Goal: Task Accomplishment & Management: Use online tool/utility

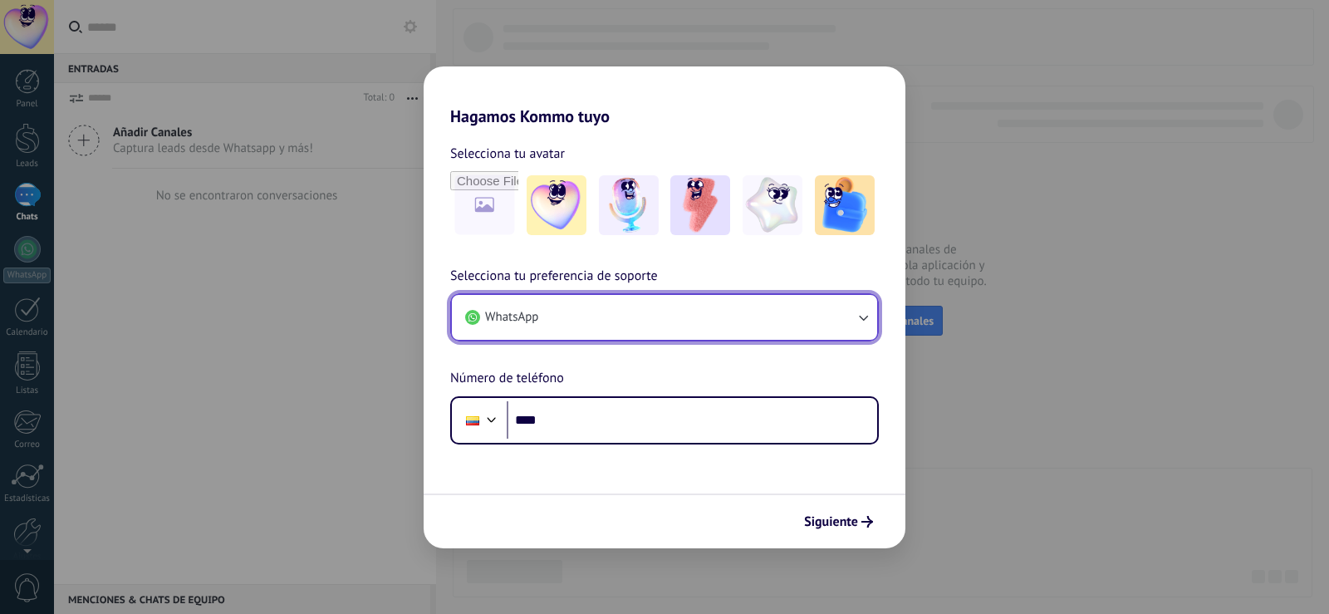
click at [567, 309] on button "WhatsApp" at bounding box center [664, 317] width 425 height 45
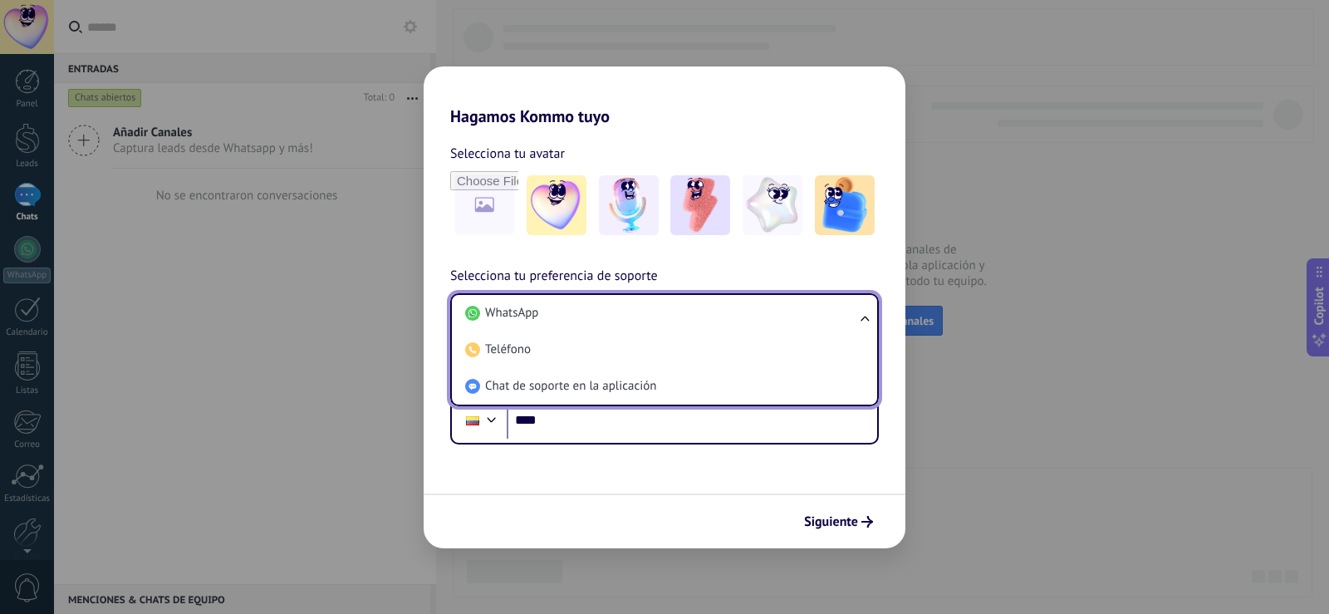
click at [567, 309] on li "WhatsApp" at bounding box center [661, 313] width 405 height 37
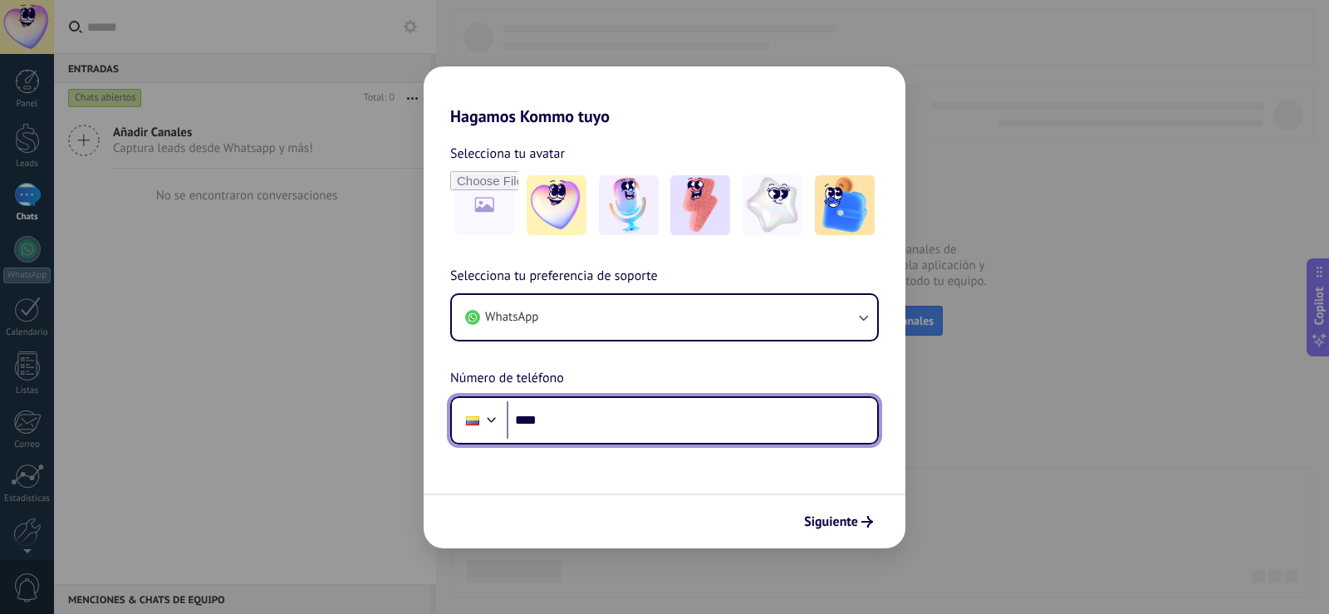
click at [562, 434] on input "****" at bounding box center [692, 420] width 370 height 38
click at [609, 420] on input "****" at bounding box center [692, 420] width 370 height 38
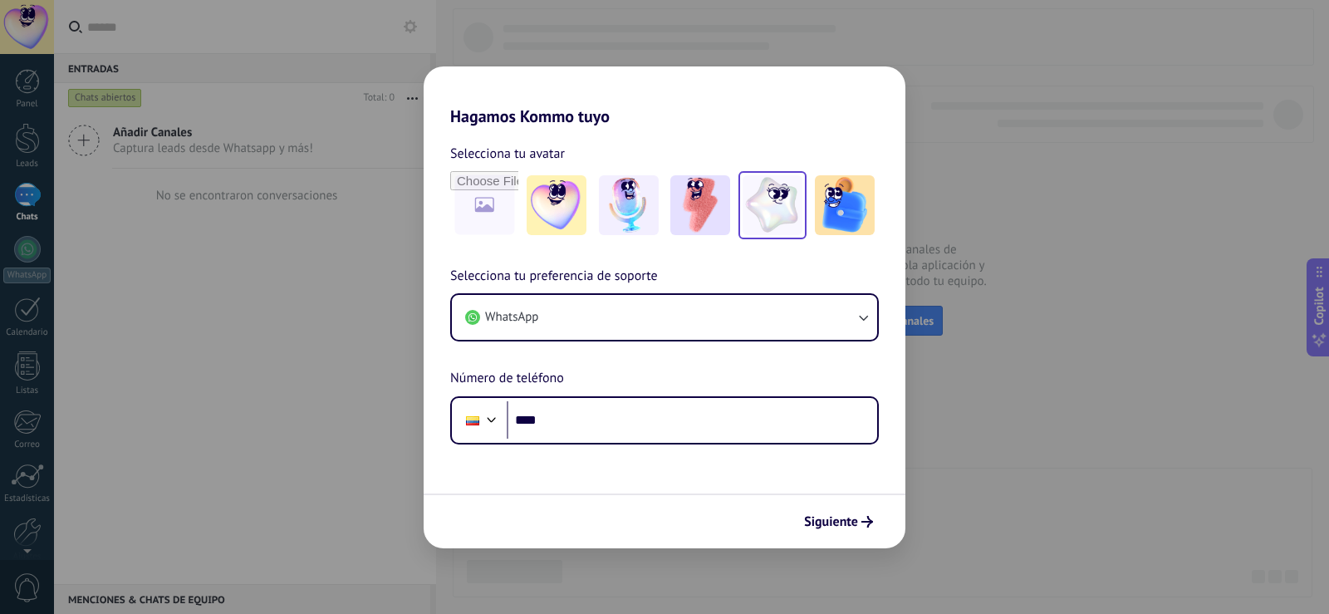
click at [784, 212] on img at bounding box center [773, 205] width 60 height 60
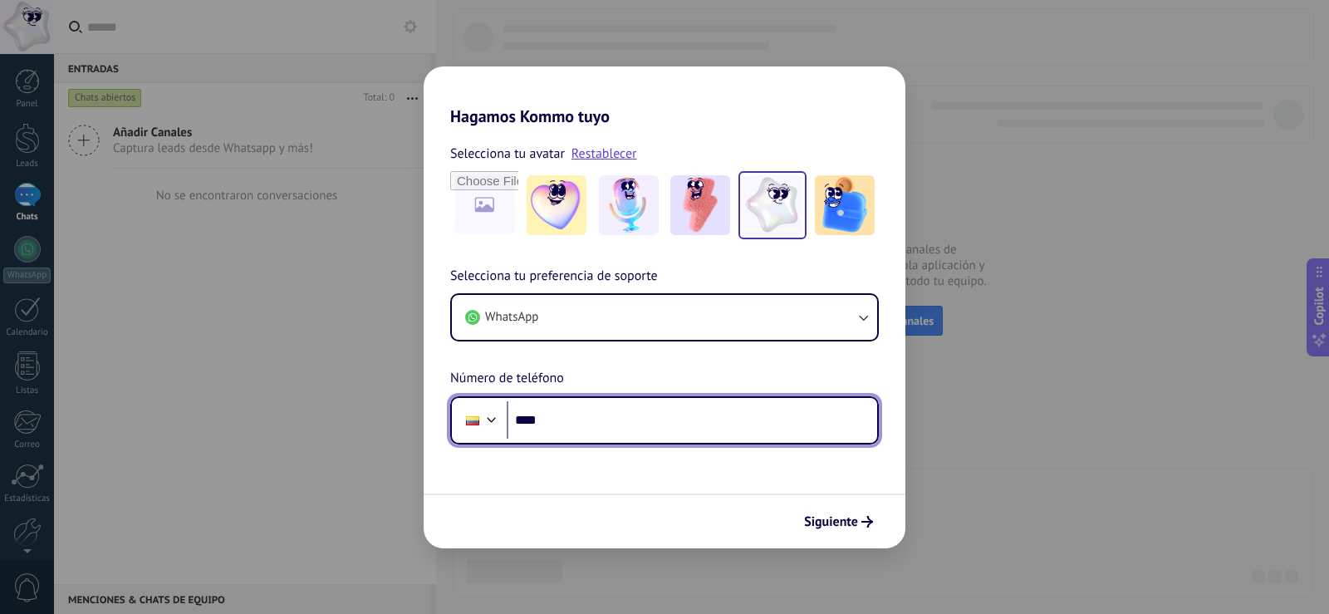
click at [581, 424] on input "****" at bounding box center [692, 420] width 370 height 38
type input "**********"
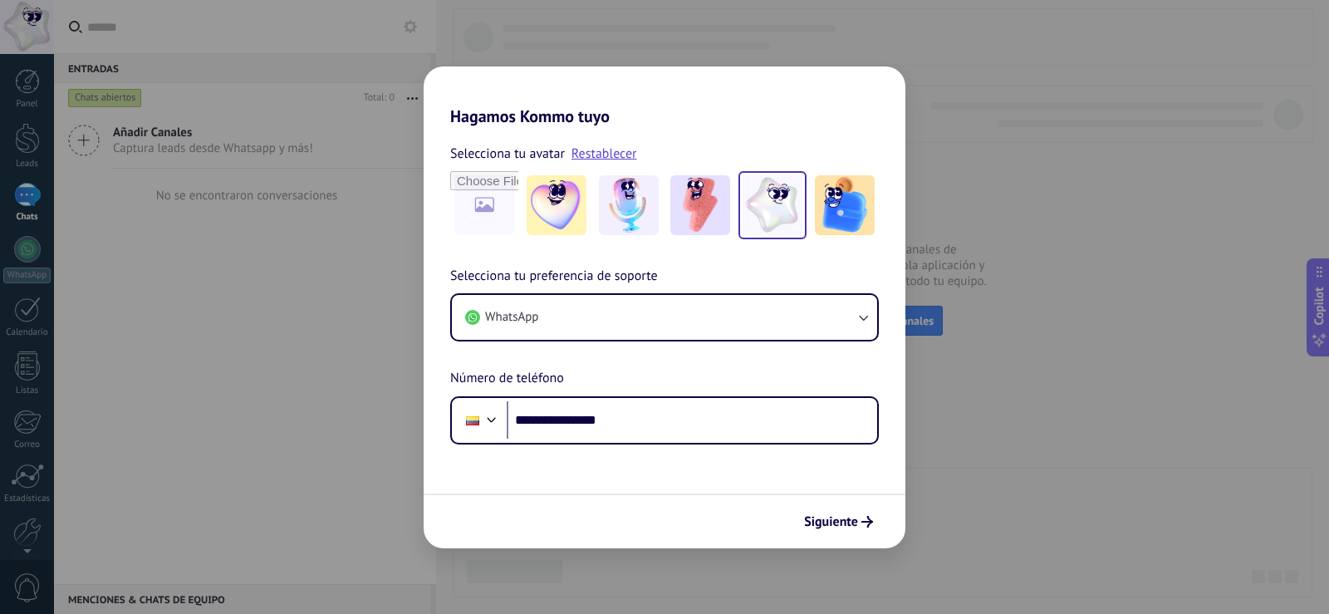
click at [840, 540] on div "Siguiente" at bounding box center [665, 520] width 482 height 55
click at [842, 524] on span "Siguiente" at bounding box center [831, 522] width 54 height 12
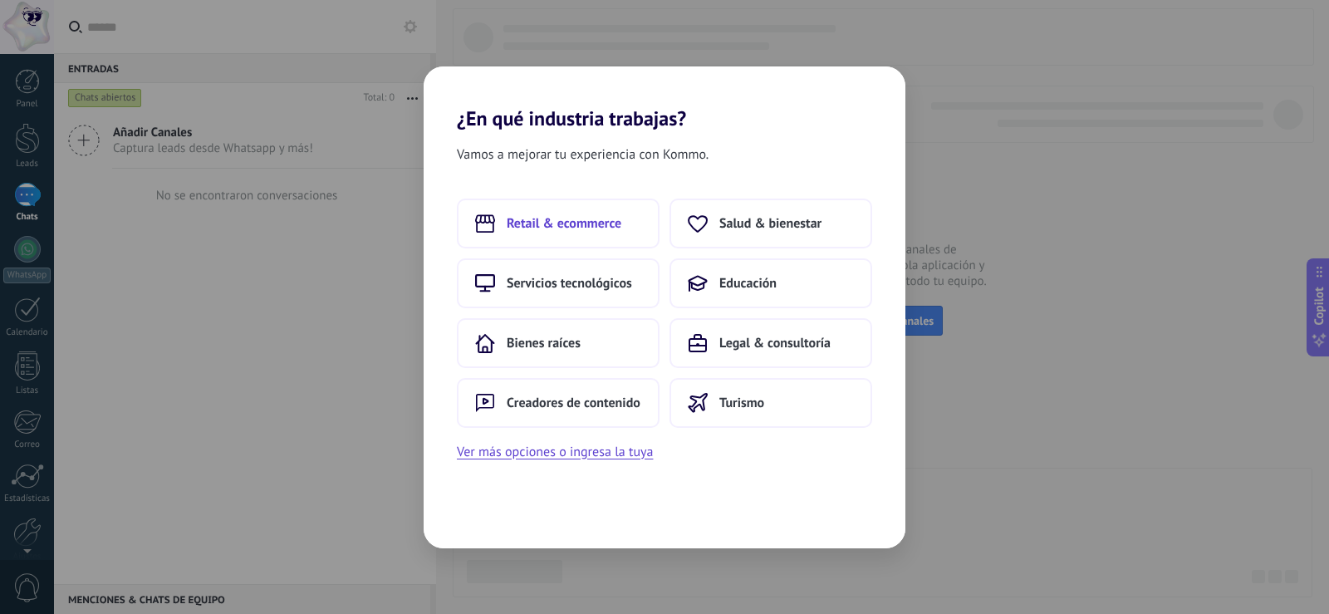
click at [534, 228] on span "Retail & ecommerce" at bounding box center [564, 223] width 115 height 17
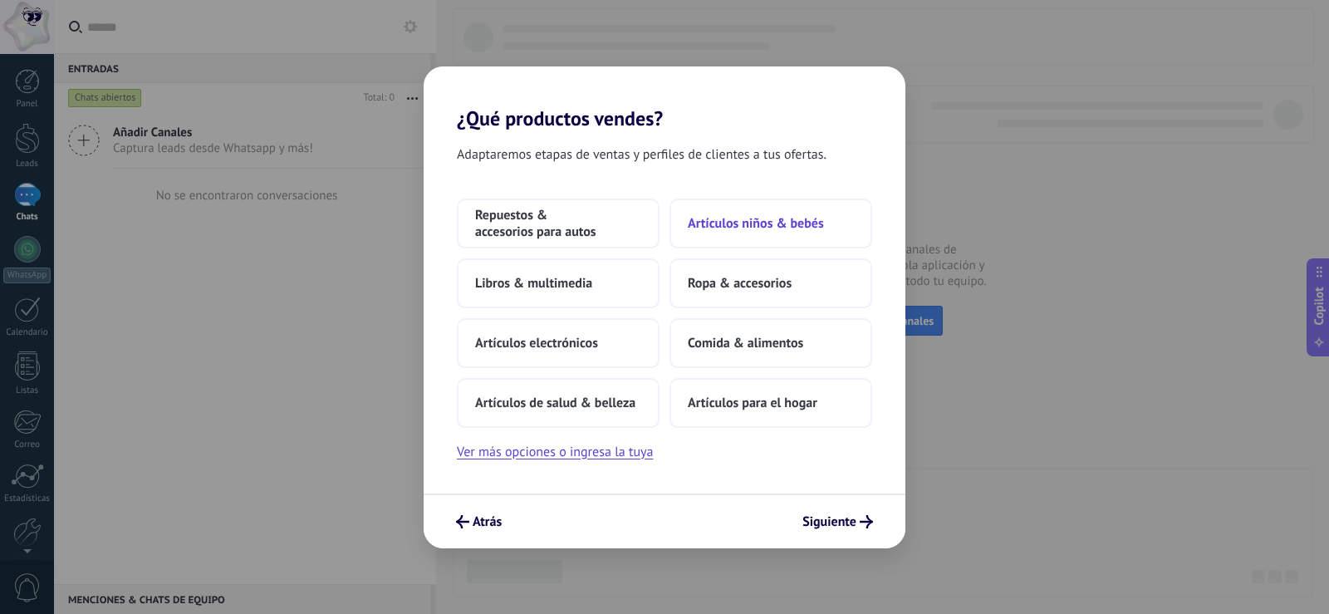
click at [741, 220] on span "Artículos niños & bebés" at bounding box center [756, 223] width 136 height 17
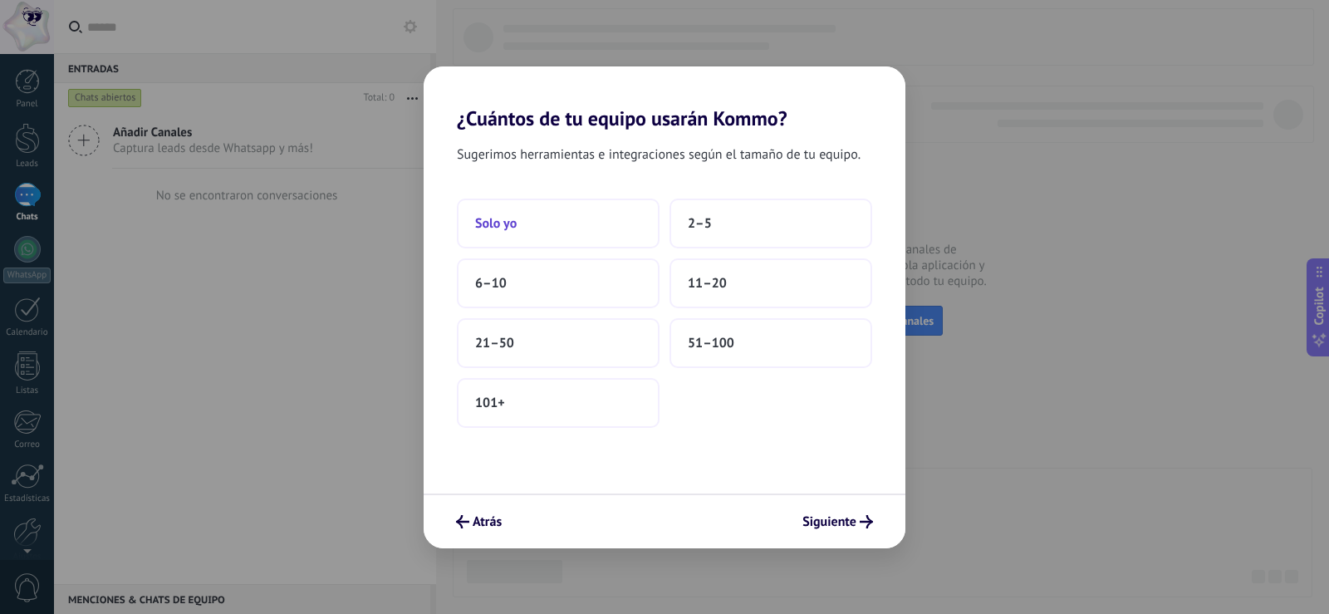
click at [506, 228] on span "Solo yo" at bounding box center [496, 223] width 42 height 17
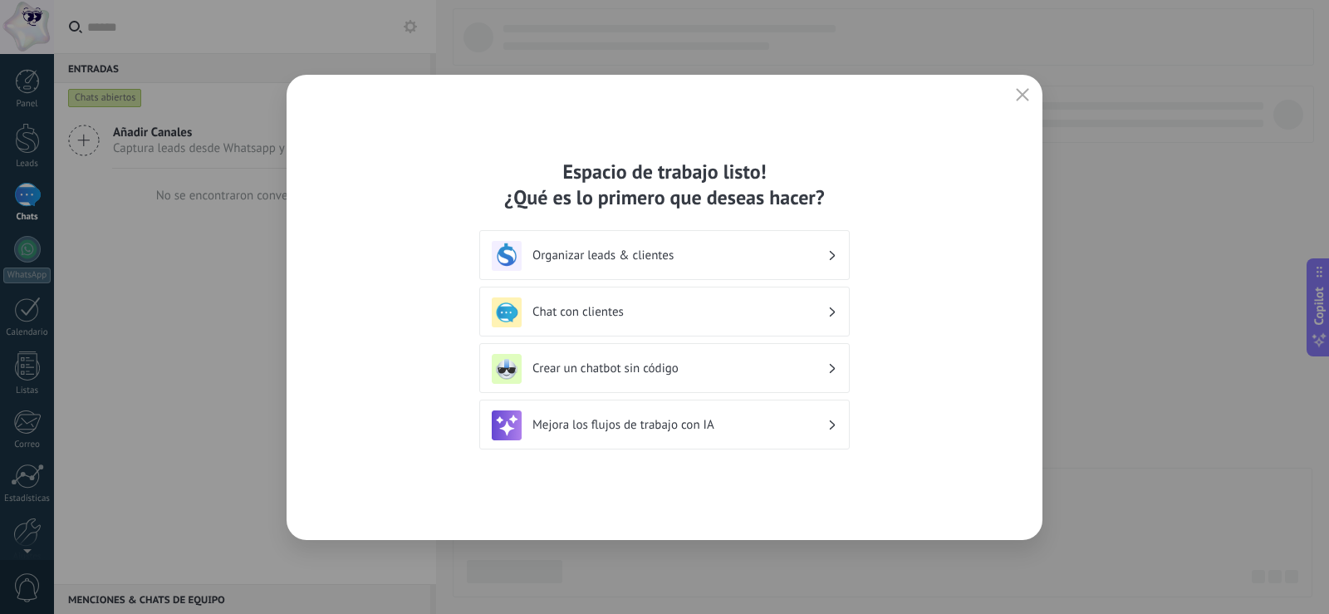
click at [659, 415] on div "Mejora los flujos de trabajo con IA" at bounding box center [665, 425] width 346 height 30
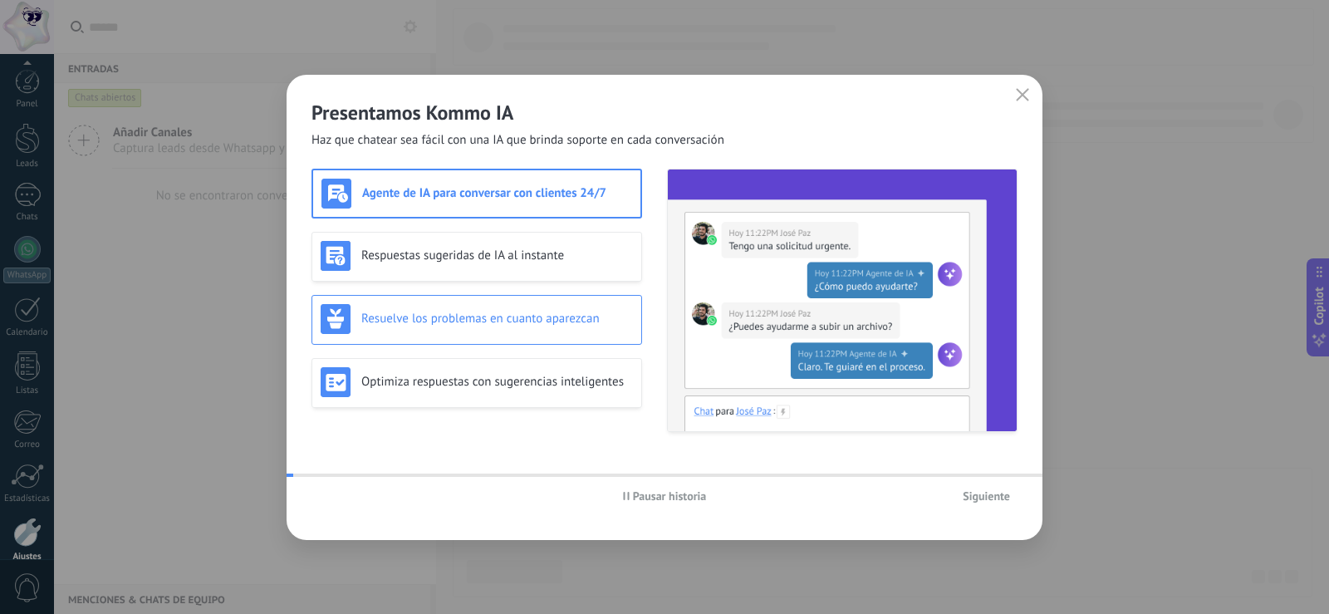
scroll to position [77, 0]
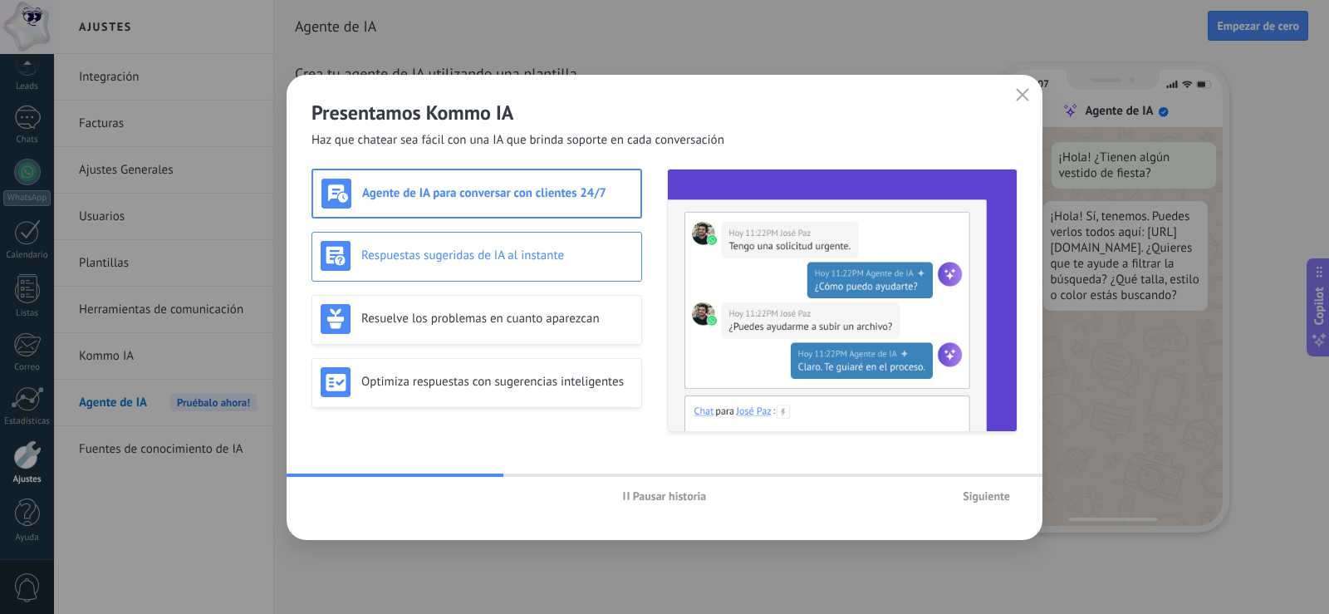
click at [480, 257] on h3 "Respuestas sugeridas de IA al instante" at bounding box center [497, 256] width 272 height 16
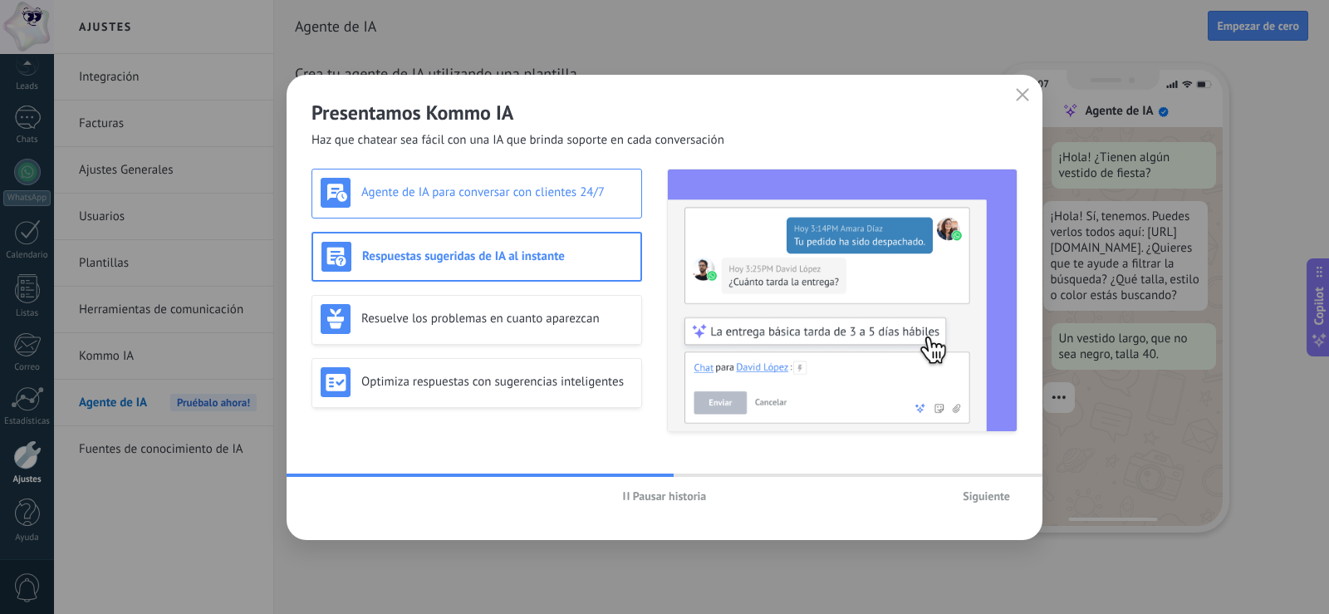
scroll to position [50, 0]
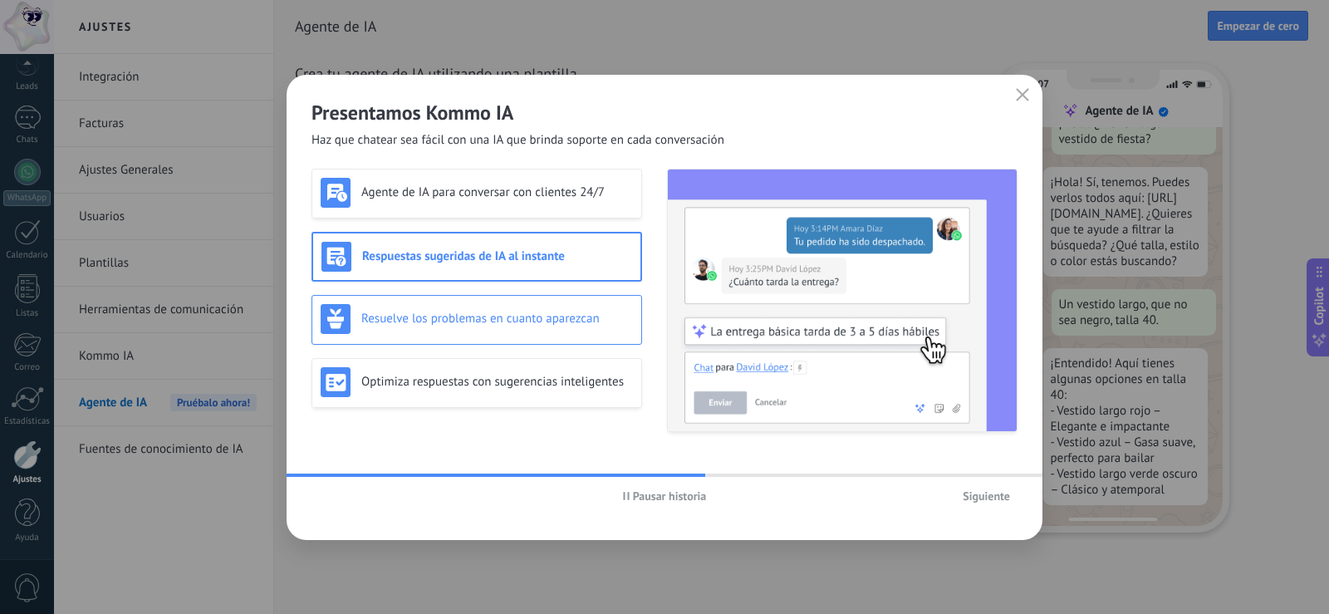
click at [493, 327] on div "Resuelve los problemas en cuanto aparezcan" at bounding box center [477, 319] width 312 height 30
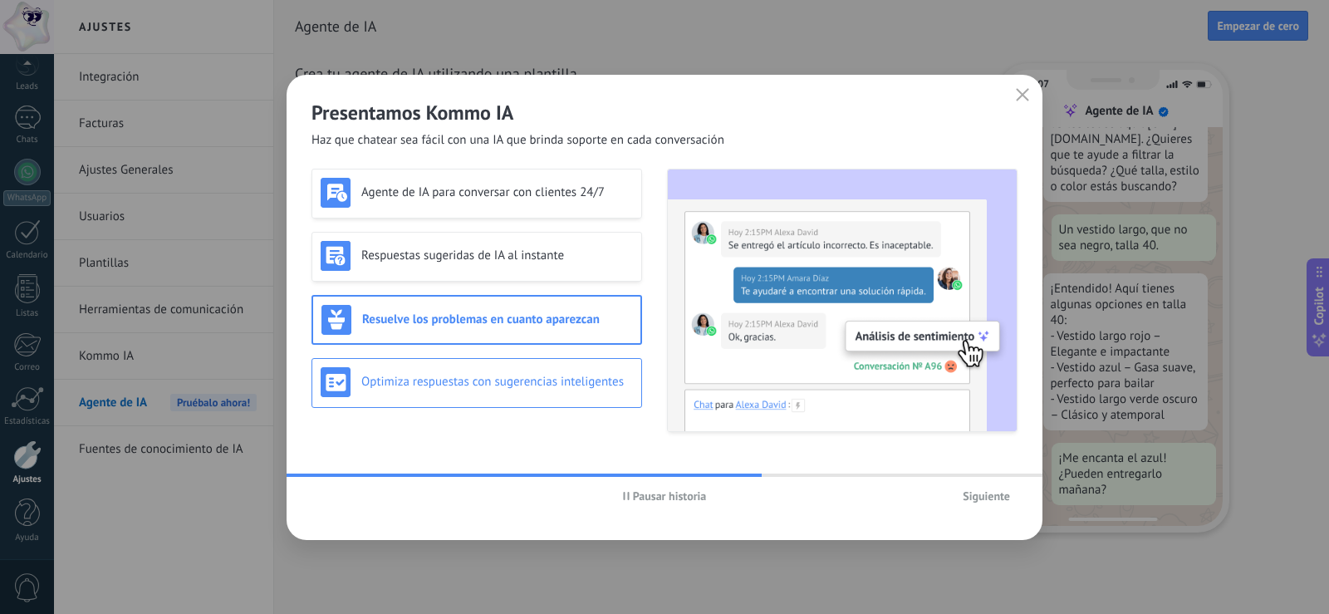
scroll to position [168, 0]
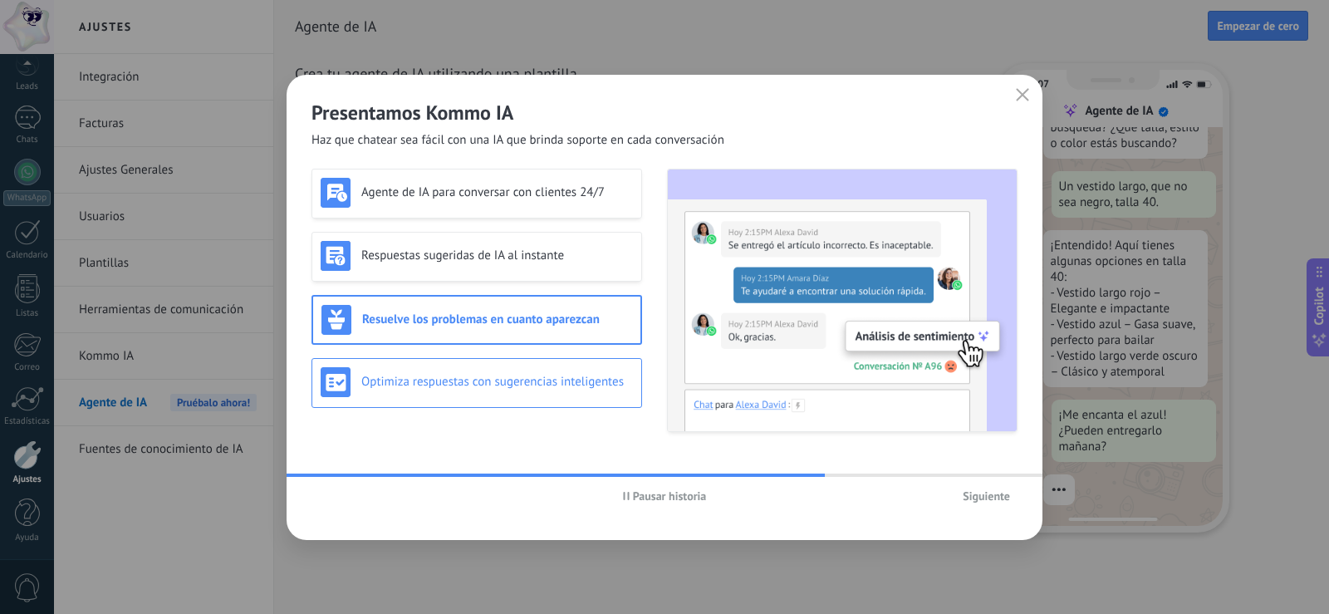
click at [477, 390] on div "Optimiza respuestas con sugerencias inteligentes" at bounding box center [477, 382] width 312 height 30
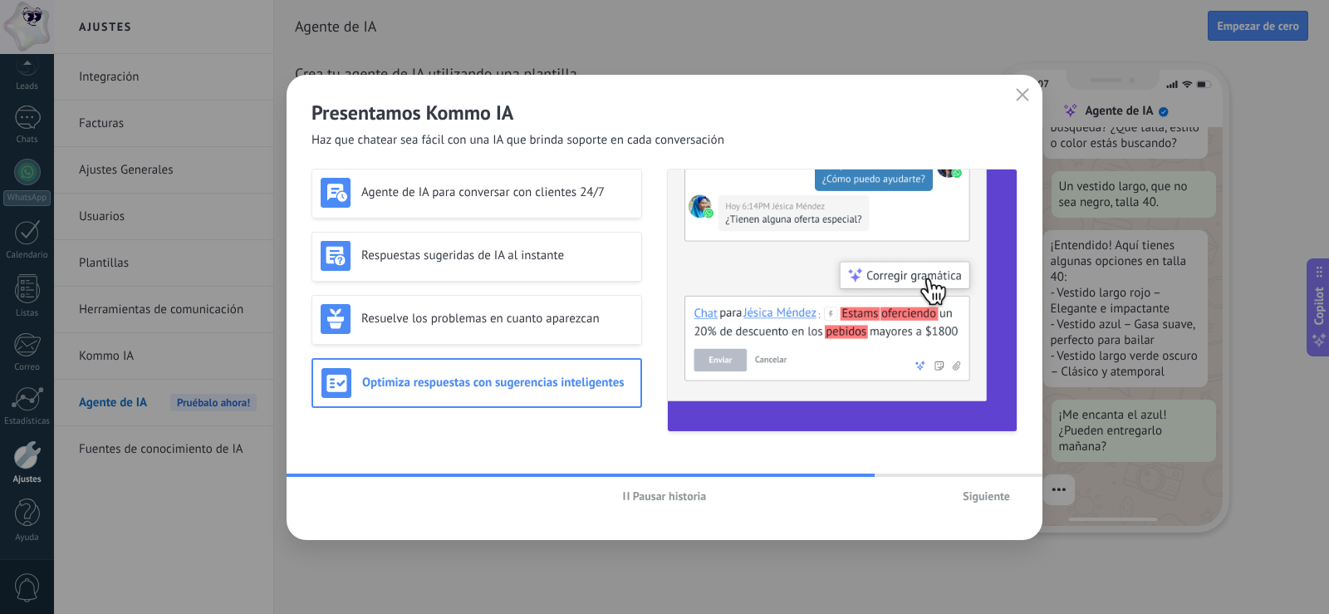
scroll to position [199, 0]
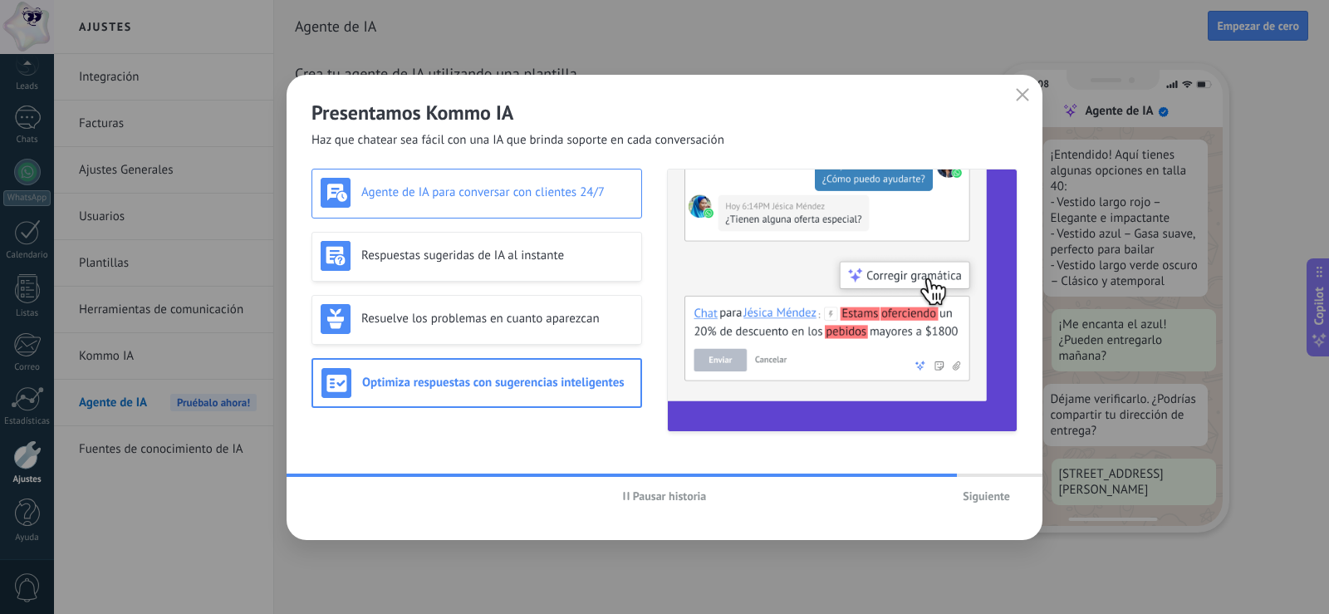
click at [459, 190] on h3 "Agente de IA para conversar con clientes 24/7" at bounding box center [497, 192] width 272 height 16
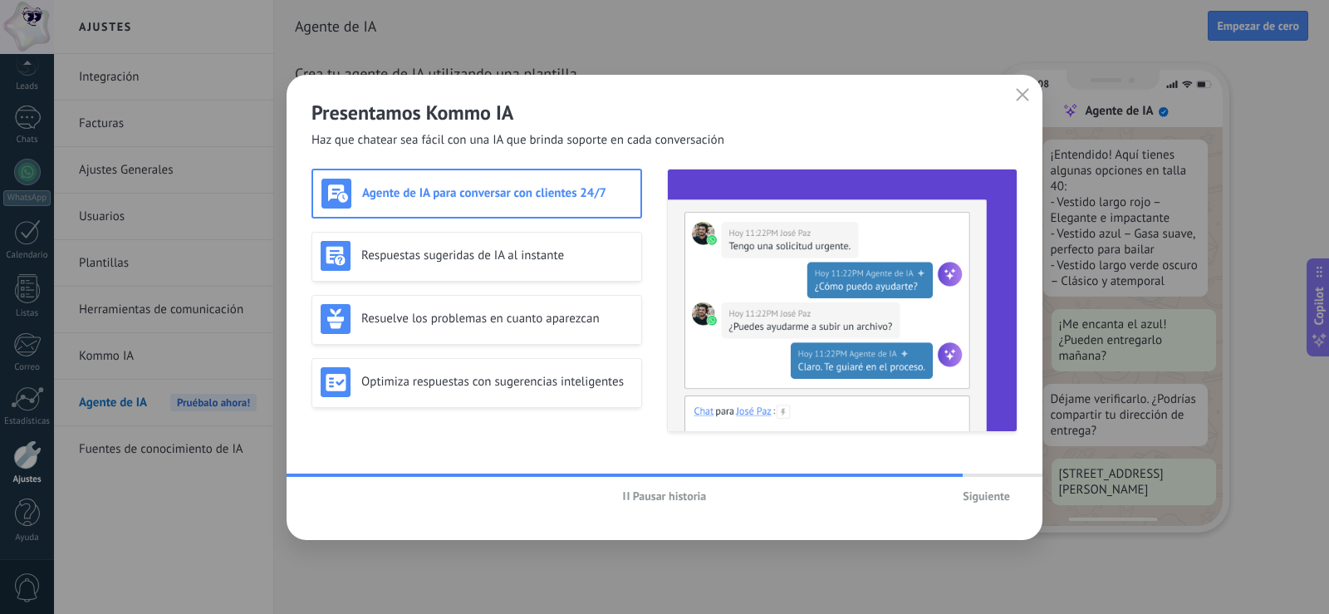
scroll to position [302, 0]
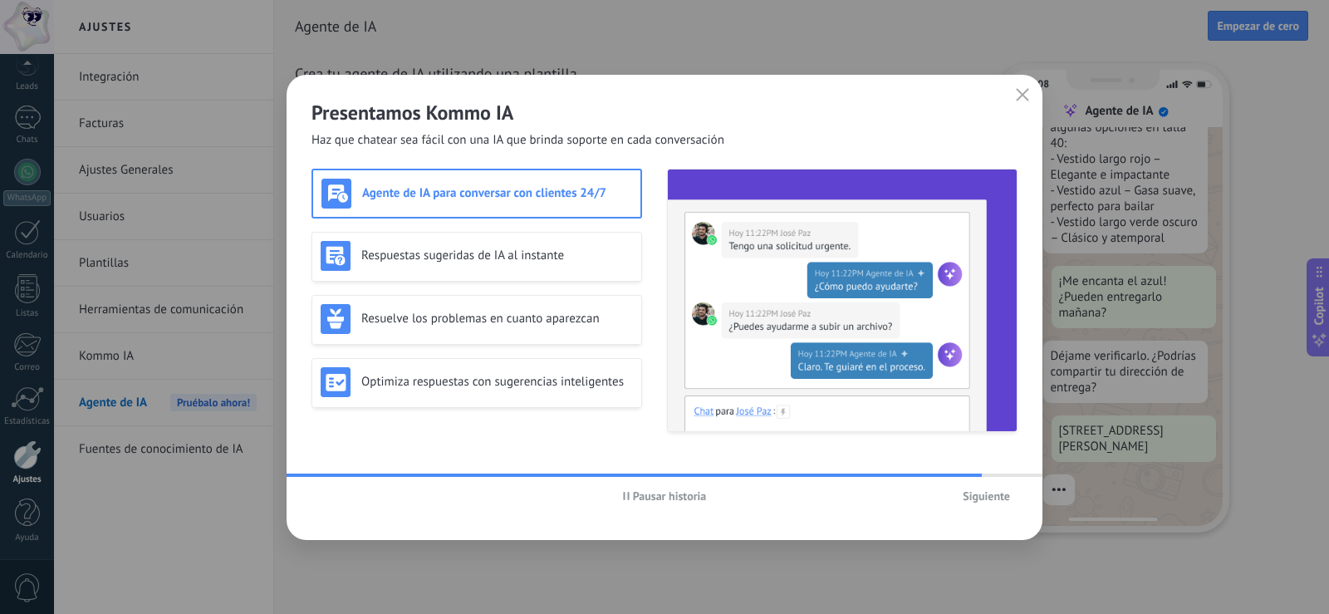
click at [992, 502] on span "Siguiente" at bounding box center [986, 496] width 47 height 12
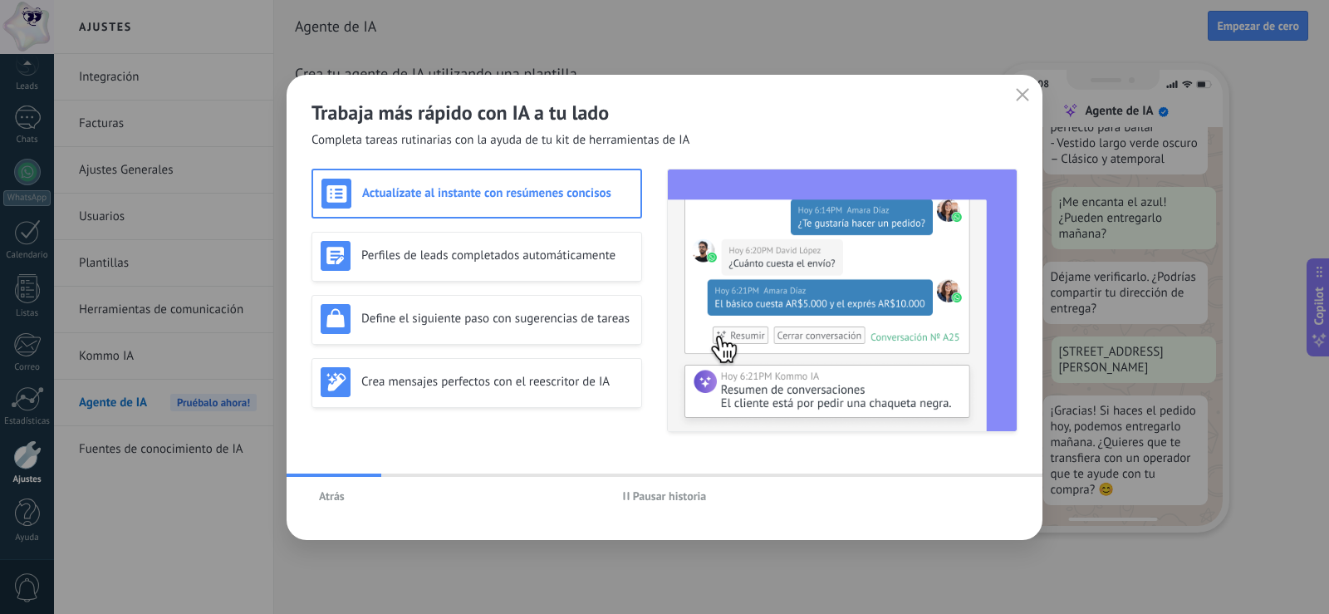
scroll to position [381, 0]
click at [336, 496] on span "Atrás" at bounding box center [332, 496] width 26 height 12
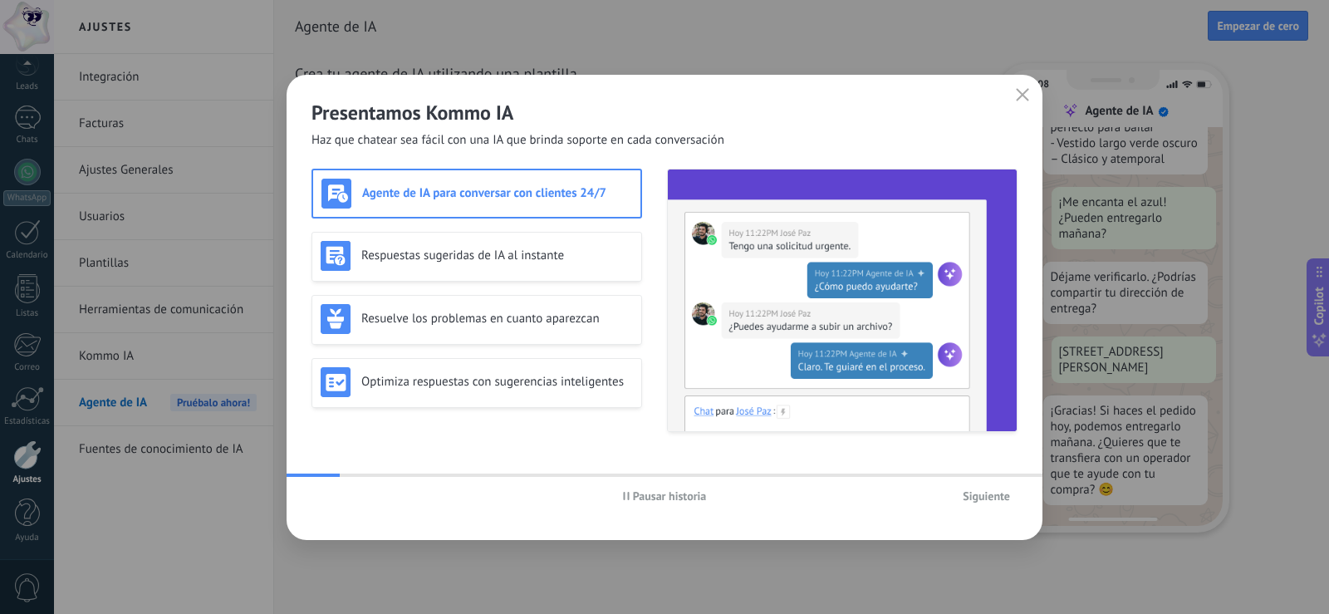
scroll to position [424, 0]
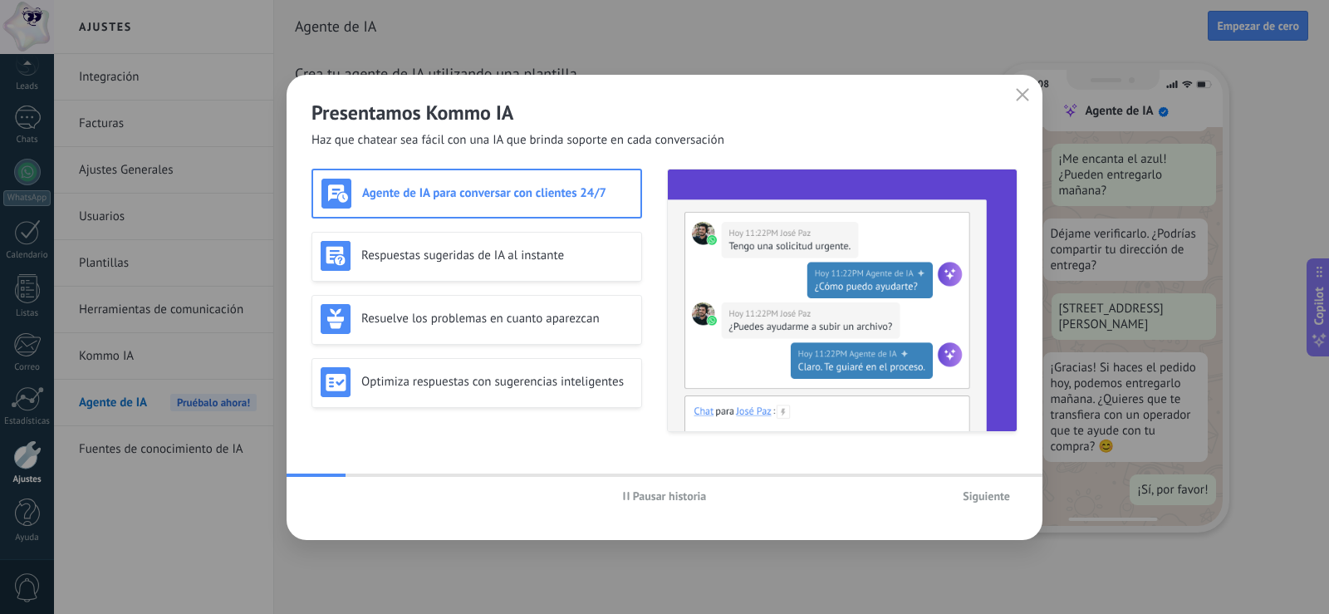
click at [996, 493] on span "Siguiente" at bounding box center [986, 496] width 47 height 12
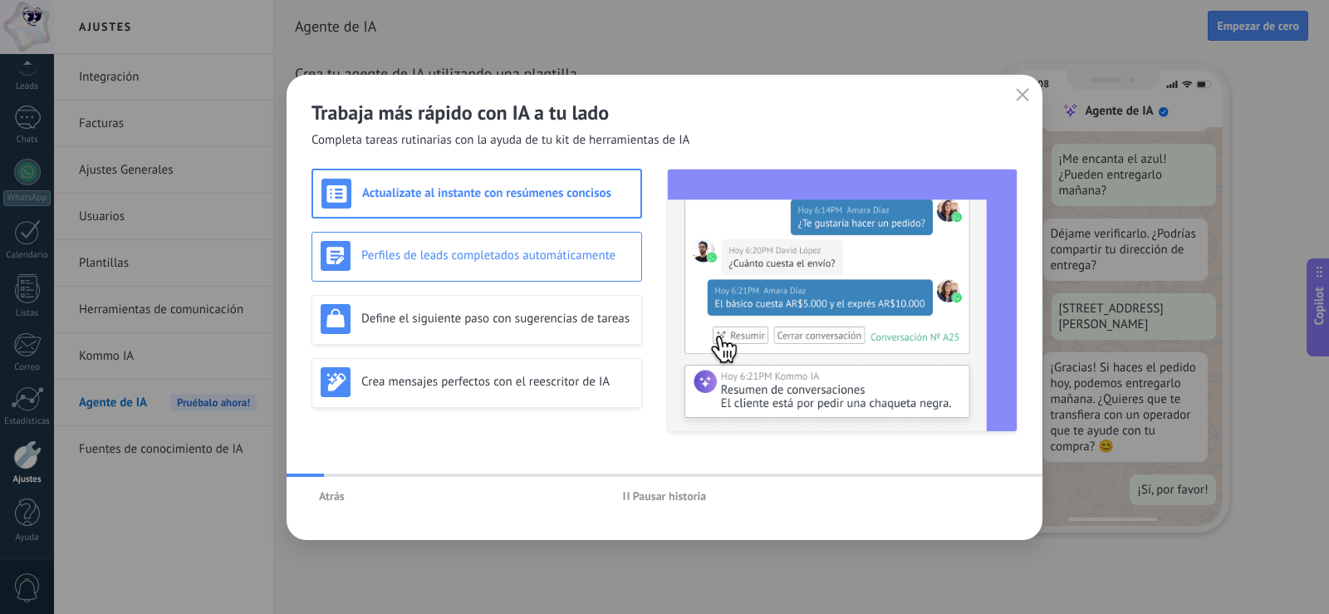
click at [554, 275] on div "Perfiles de leads completados automáticamente" at bounding box center [477, 257] width 331 height 50
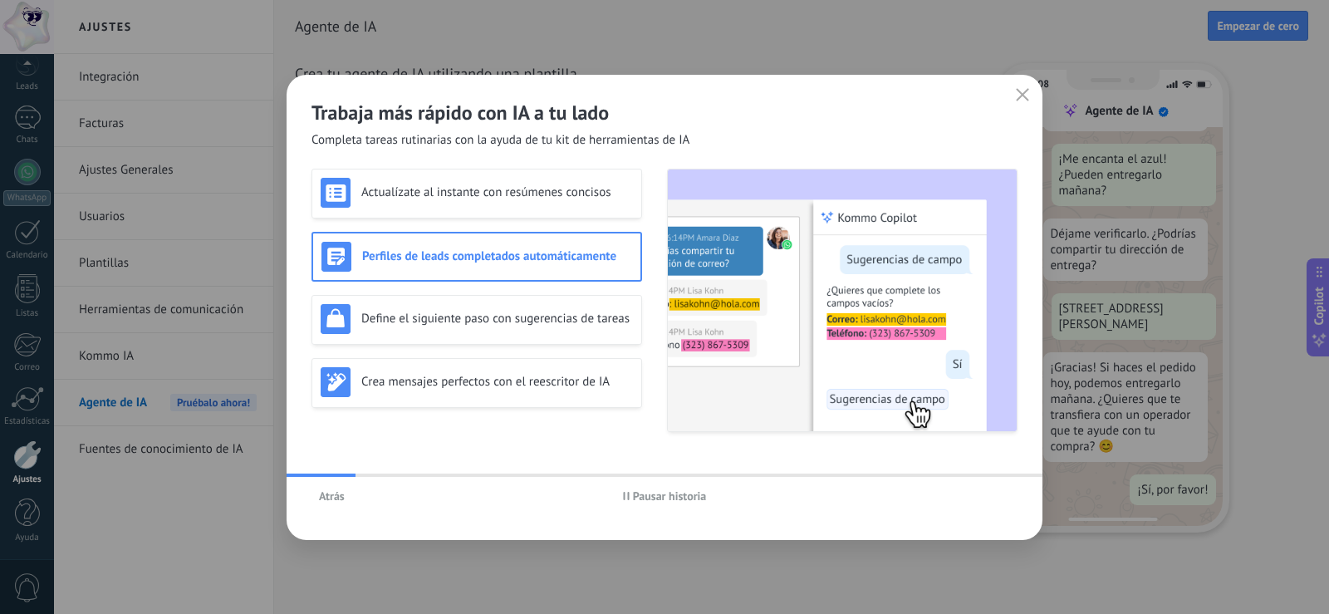
scroll to position [0, 0]
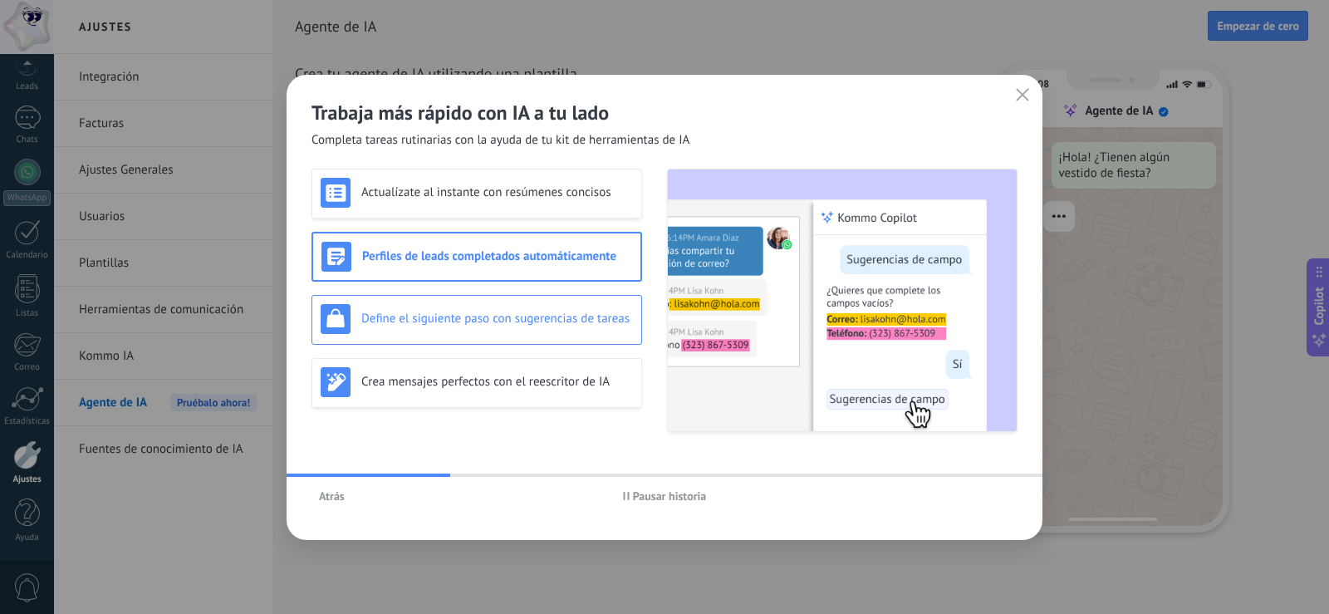
click at [552, 321] on h3 "Define el siguiente paso con sugerencias de tareas" at bounding box center [497, 319] width 272 height 16
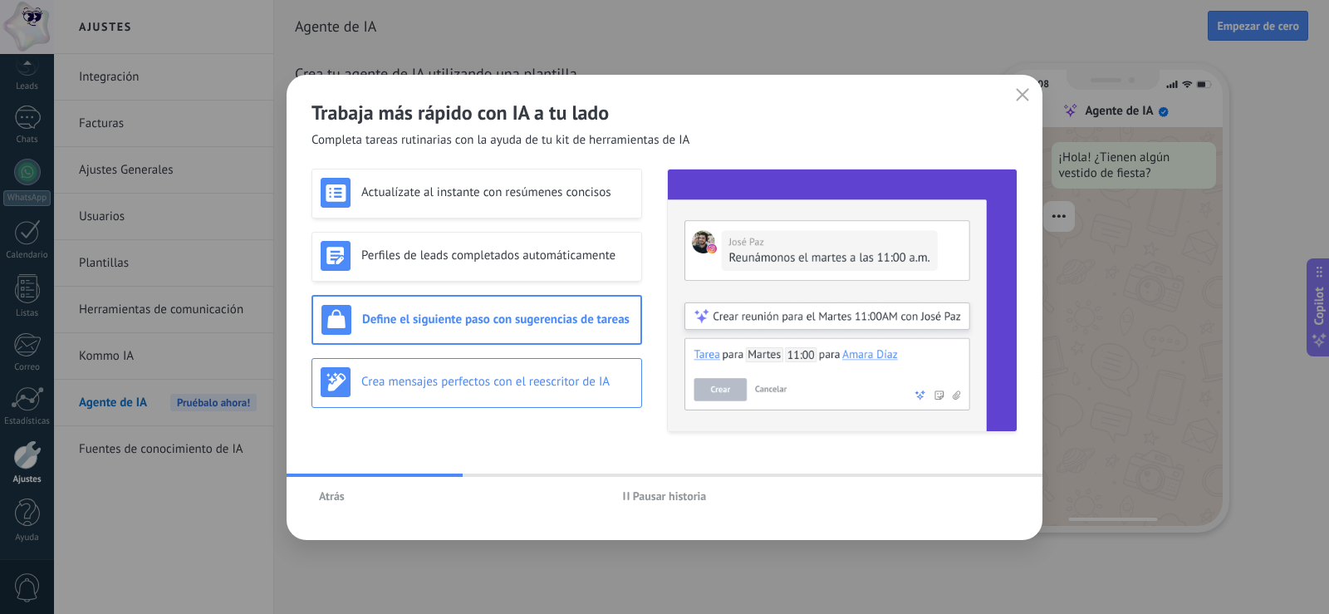
click at [552, 385] on h3 "Crea mensajes perfectos con el reescritor de IA" at bounding box center [497, 382] width 272 height 16
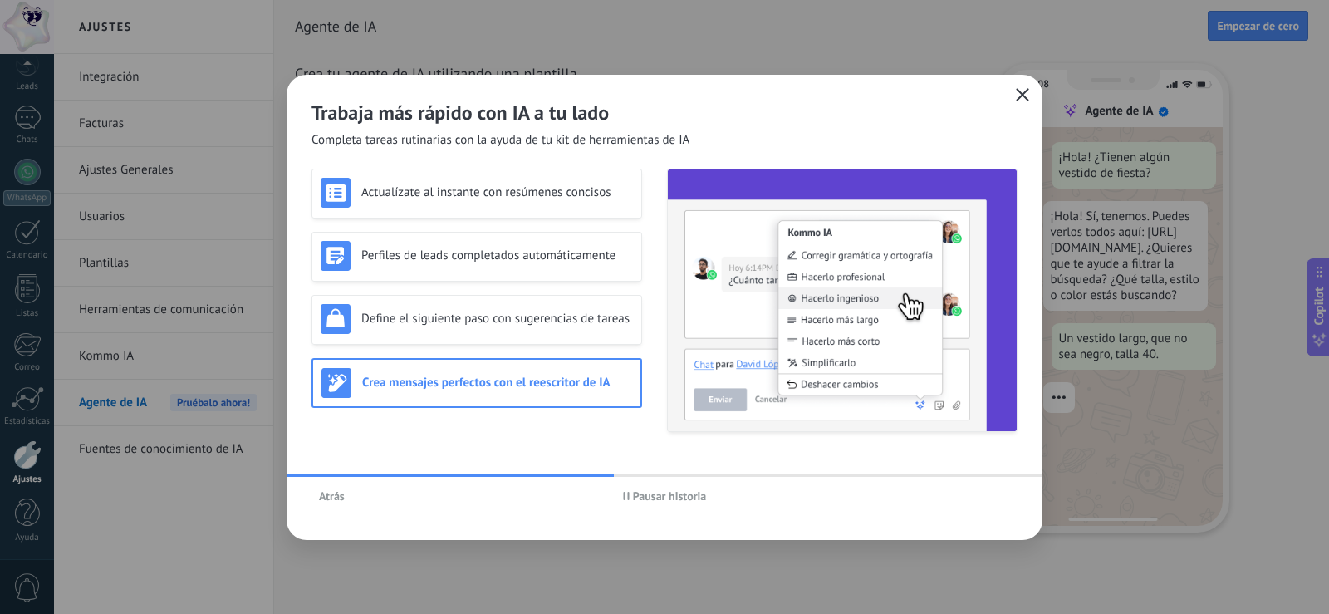
click at [1032, 94] on button "button" at bounding box center [1023, 95] width 22 height 23
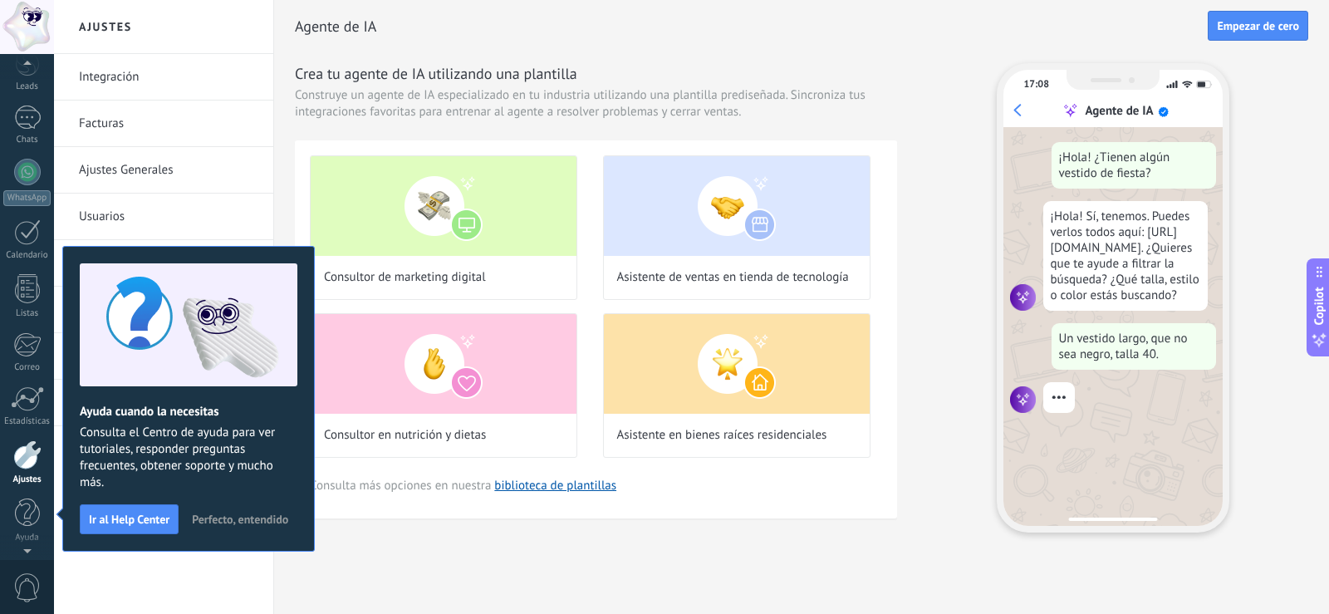
scroll to position [9, 0]
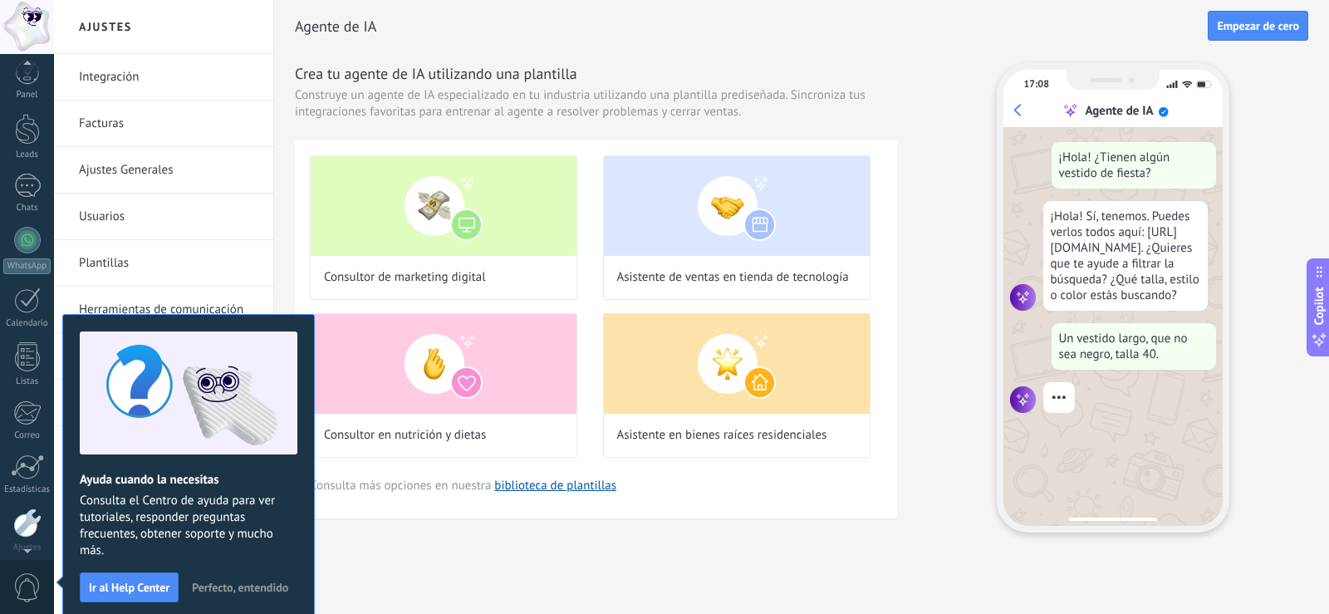
click at [221, 588] on span "Perfecto, entendido" at bounding box center [240, 587] width 96 height 12
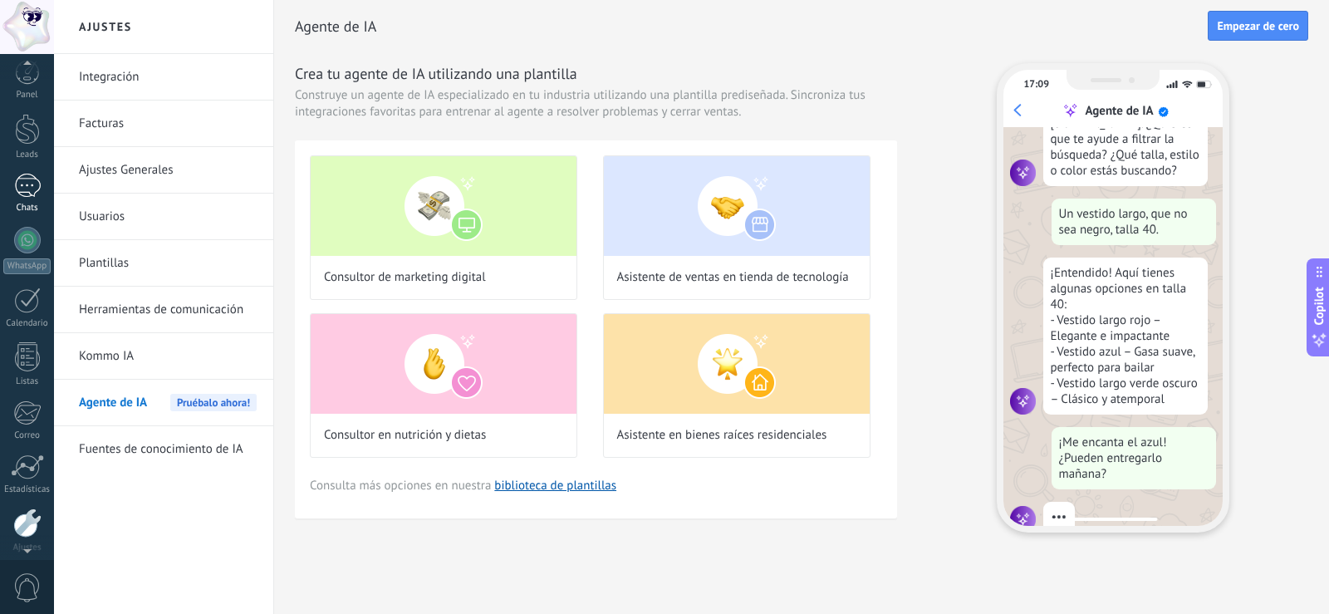
scroll to position [168, 0]
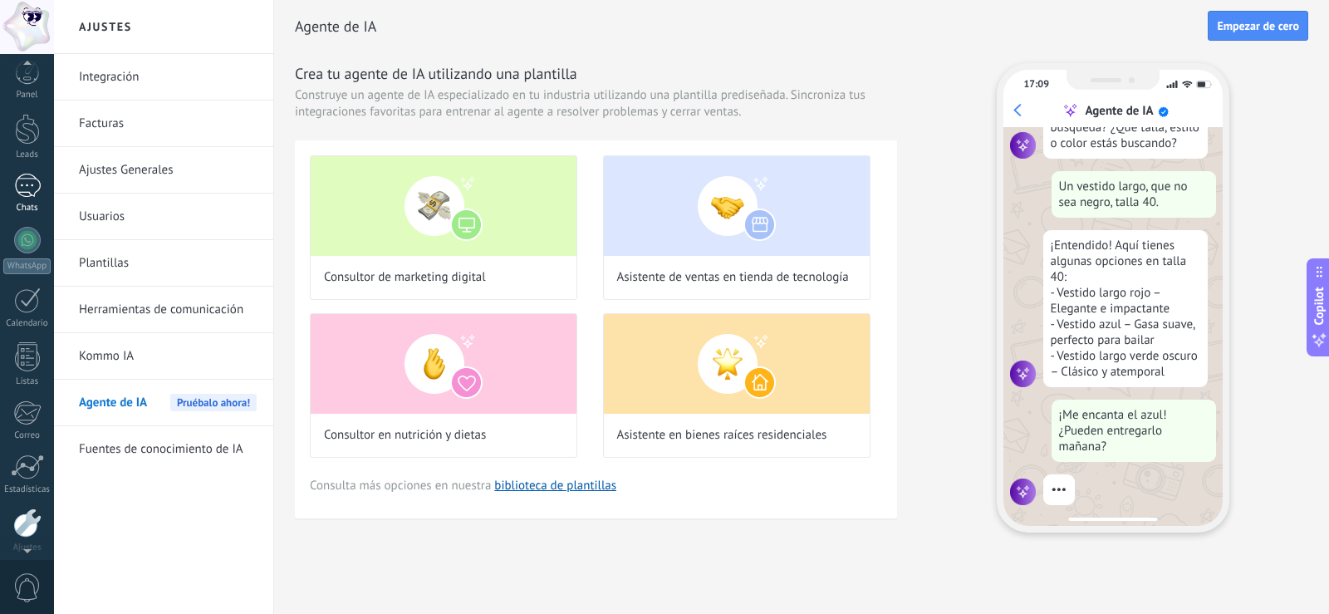
click at [34, 194] on div at bounding box center [27, 186] width 27 height 24
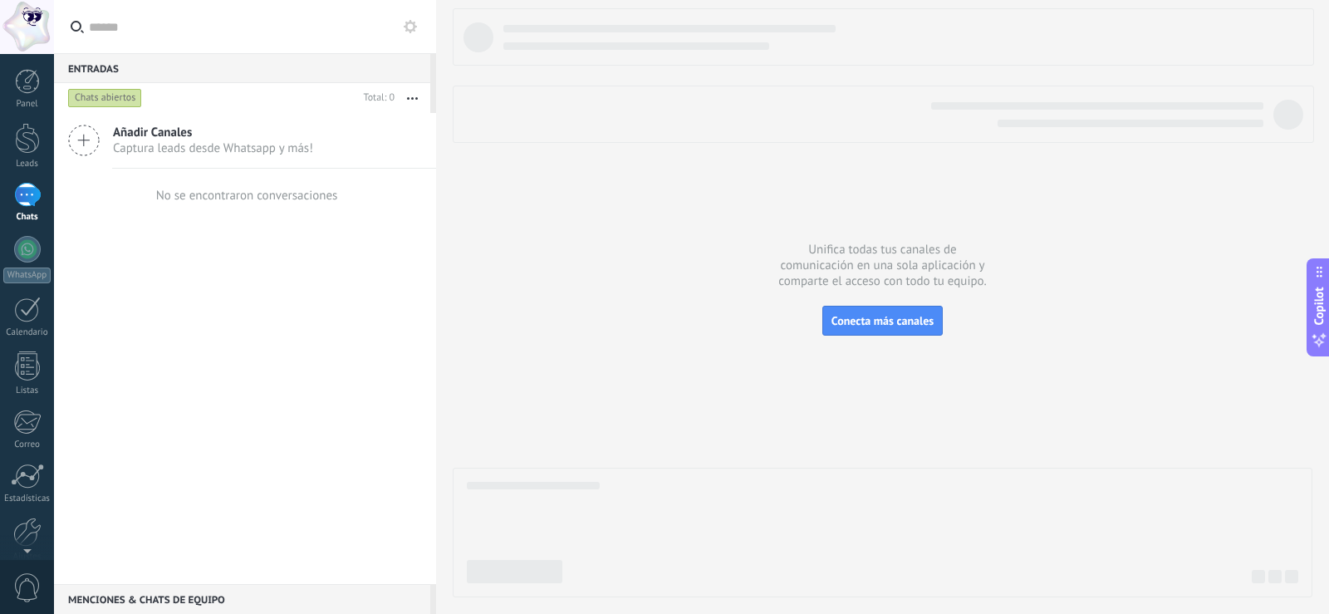
click at [136, 130] on span "Añadir Canales" at bounding box center [213, 133] width 200 height 16
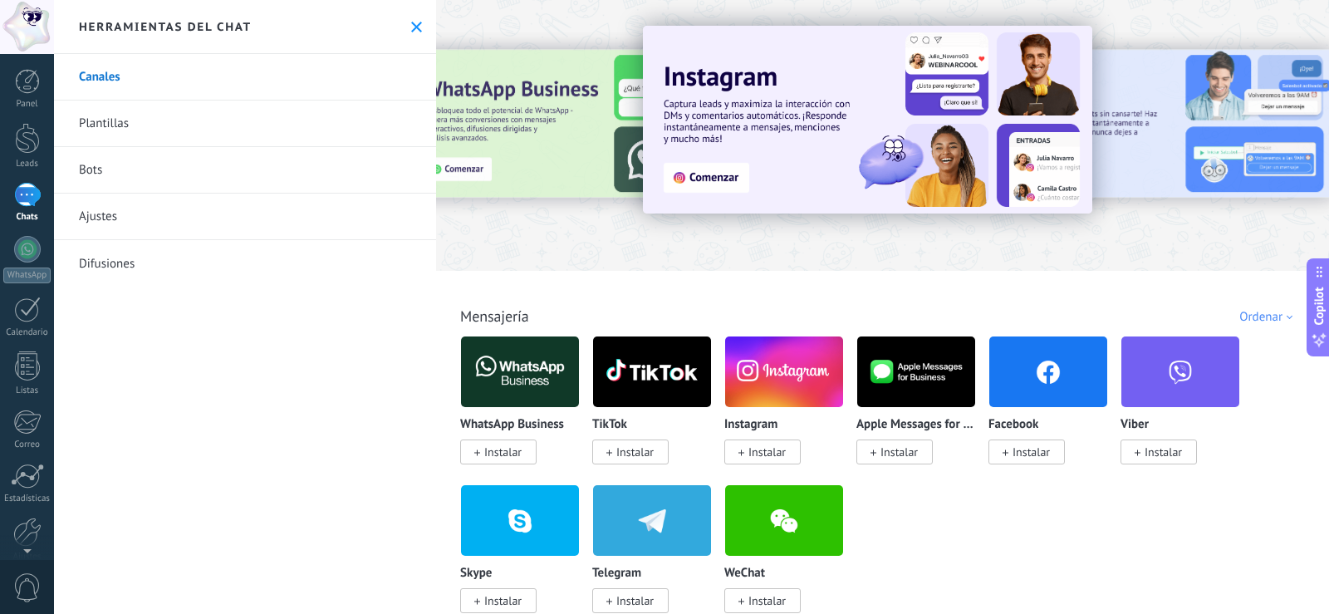
scroll to position [166, 0]
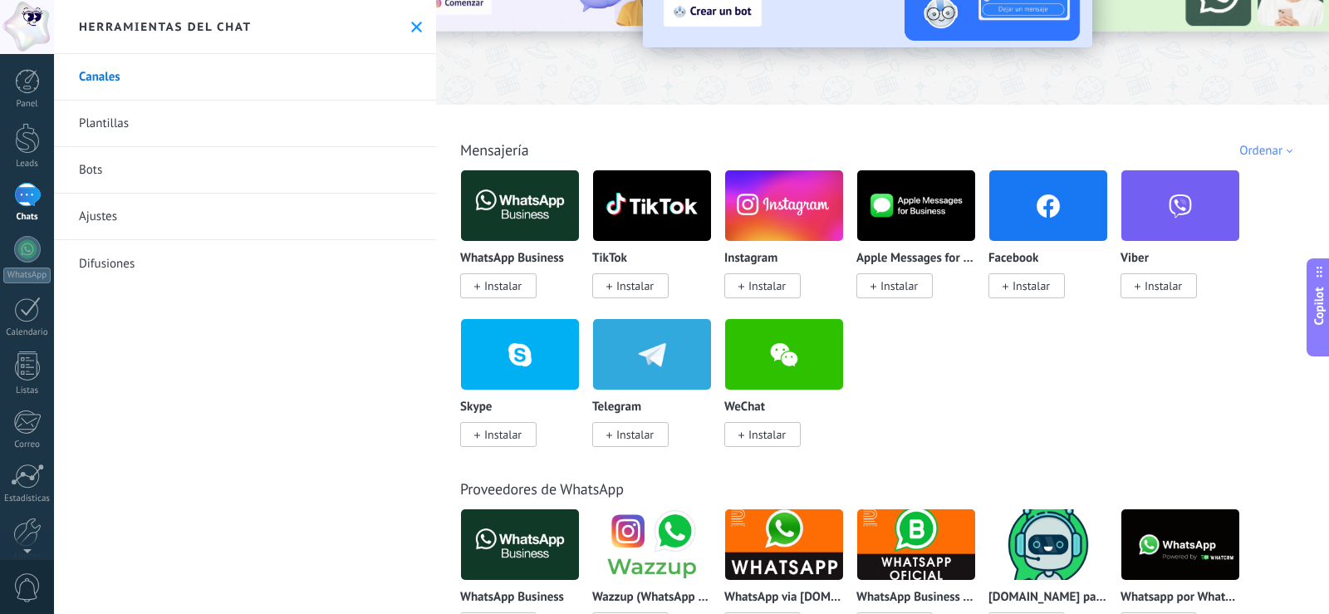
click at [492, 287] on span "Instalar" at bounding box center [502, 285] width 37 height 15
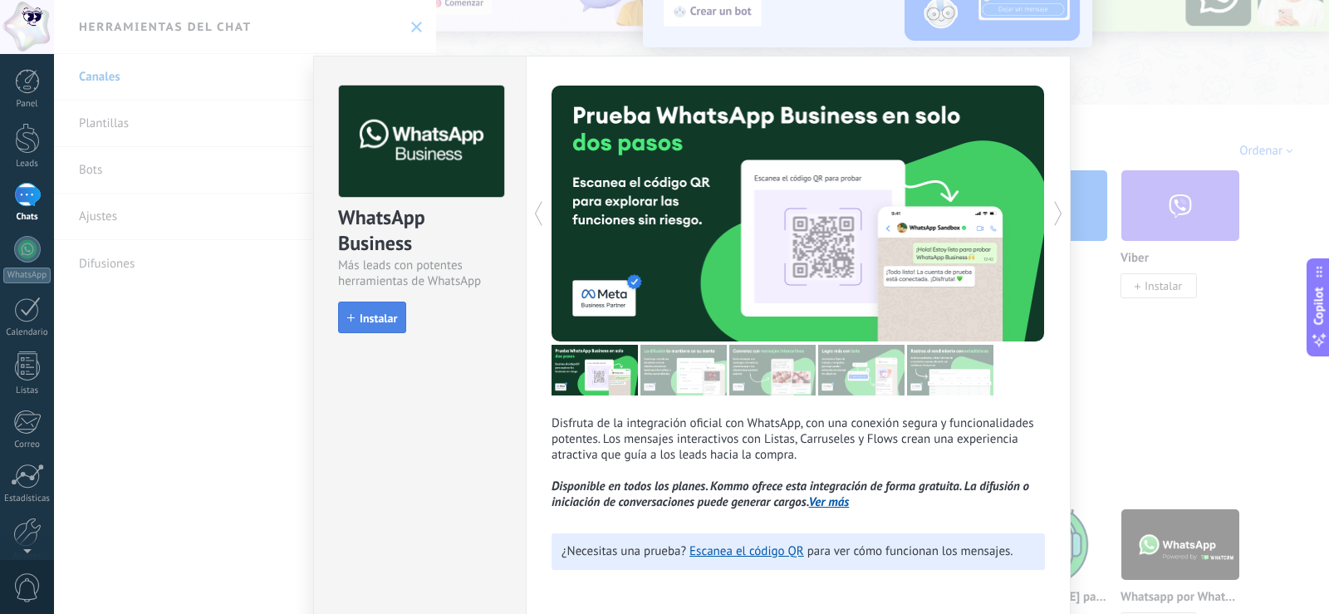
click at [368, 321] on span "Instalar" at bounding box center [378, 318] width 37 height 12
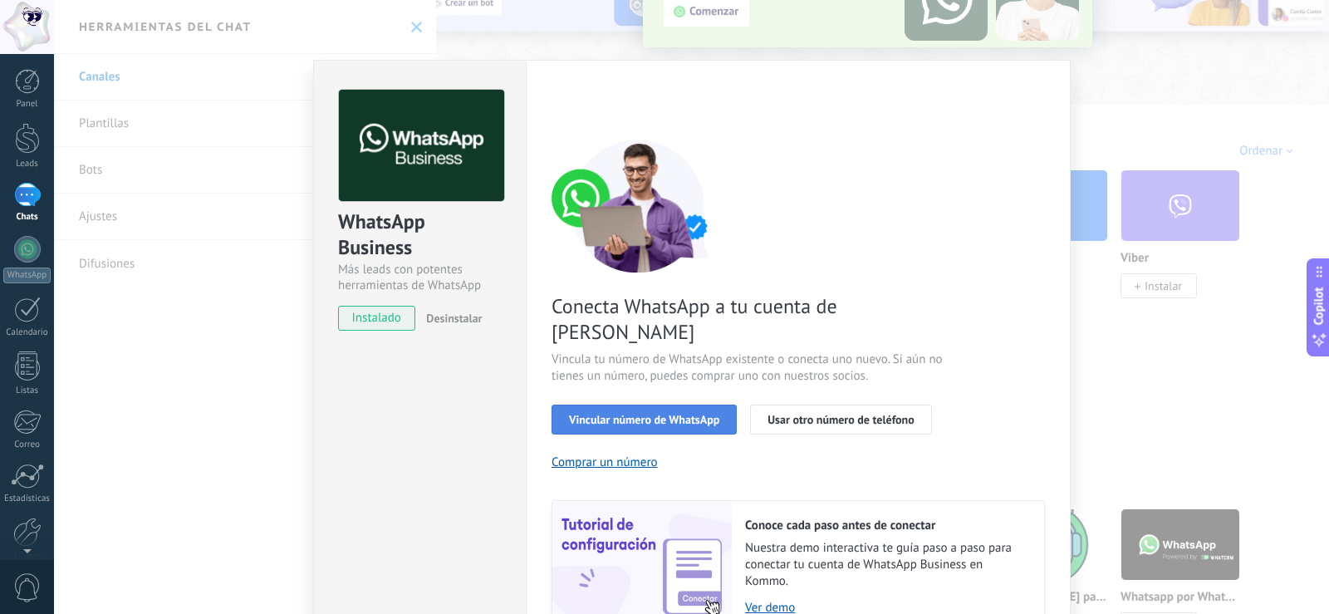
click at [603, 414] on span "Vincular número de WhatsApp" at bounding box center [644, 420] width 150 height 12
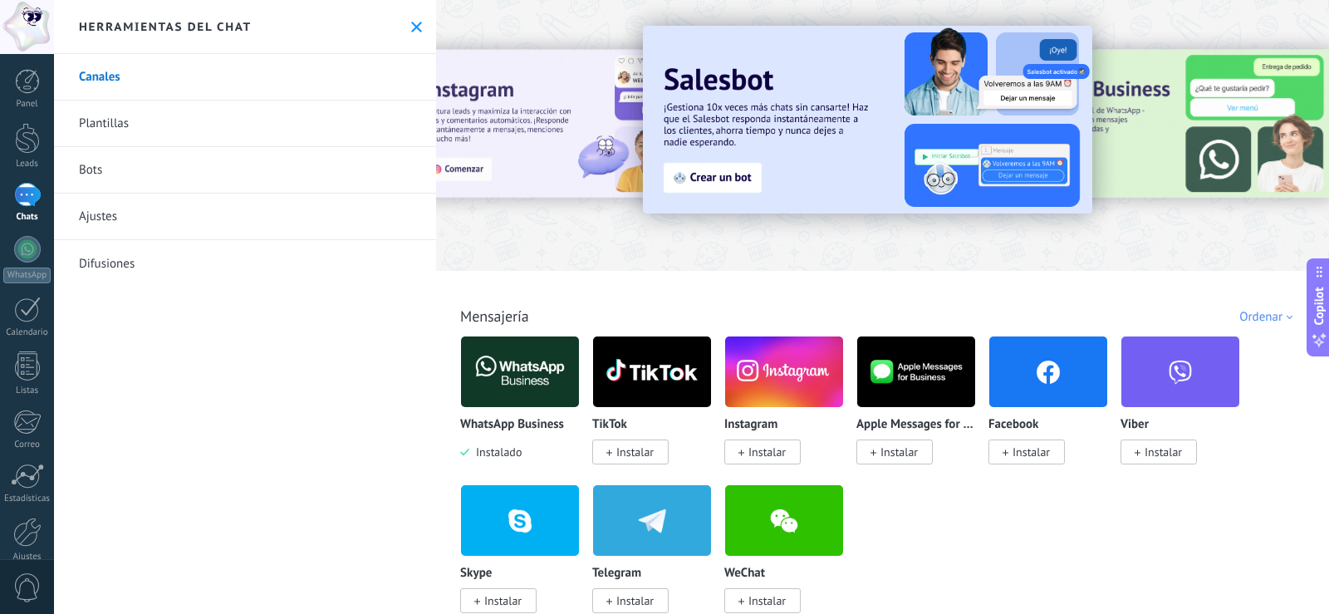
click at [536, 453] on div "WhatsApp Business Instalado" at bounding box center [520, 439] width 120 height 42
click at [526, 384] on img at bounding box center [520, 371] width 118 height 81
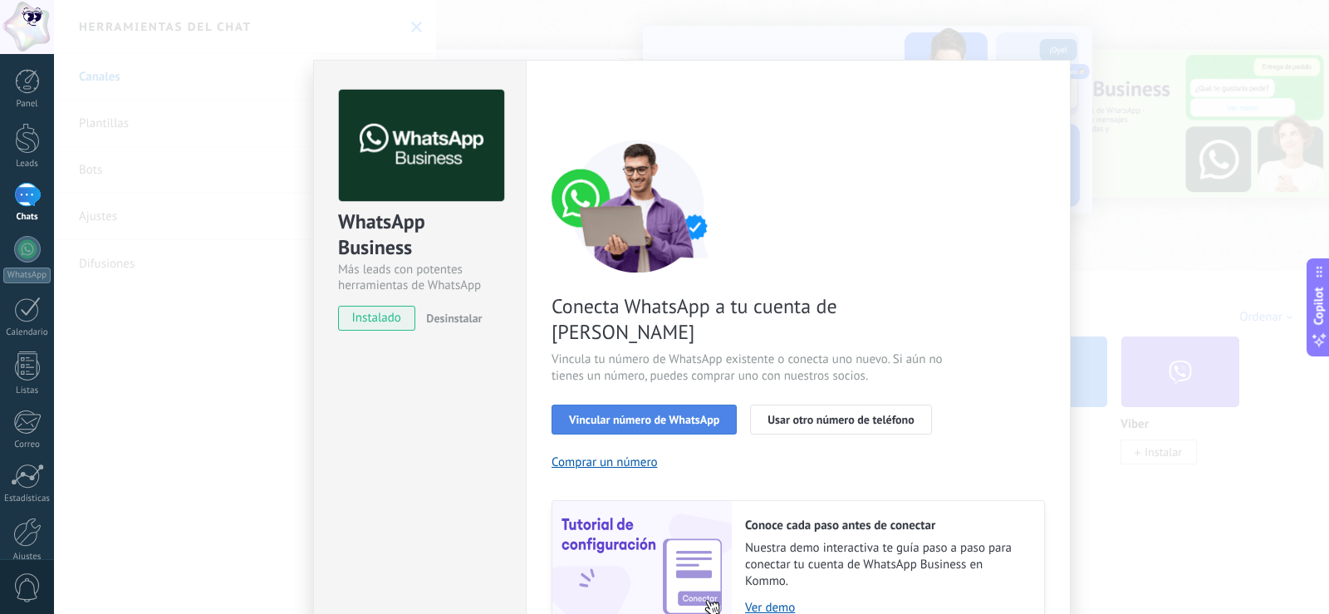
click at [655, 405] on button "Vincular número de WhatsApp" at bounding box center [644, 420] width 185 height 30
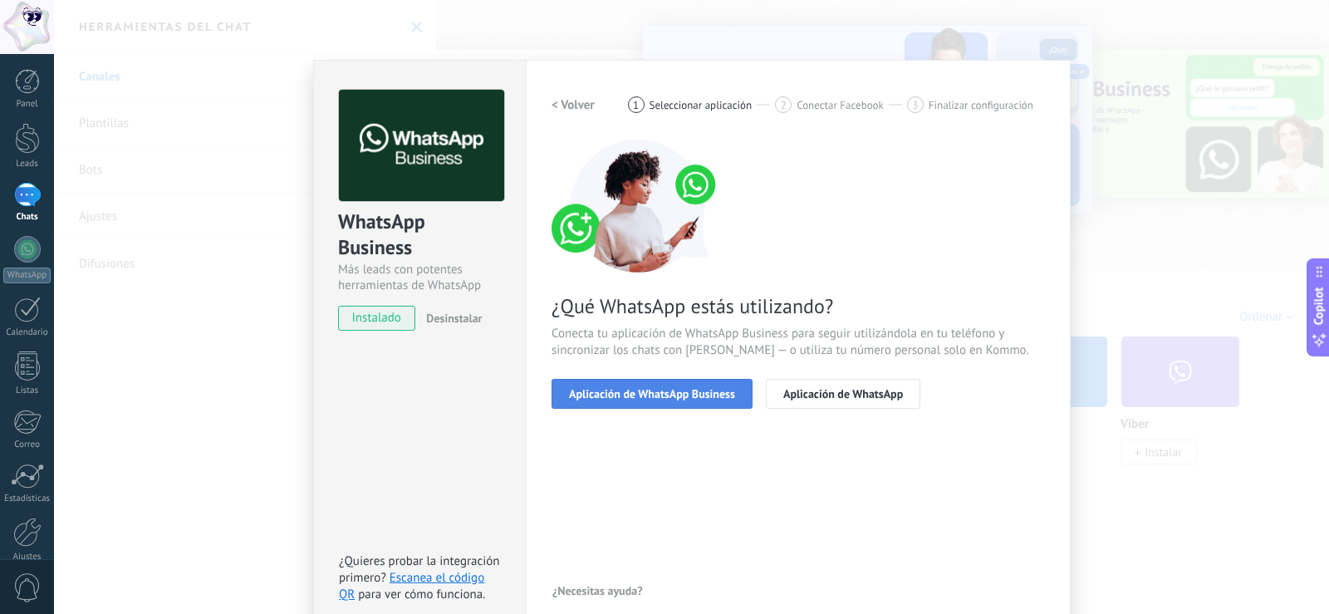
click at [666, 397] on span "Aplicación de WhatsApp Business" at bounding box center [652, 394] width 166 height 12
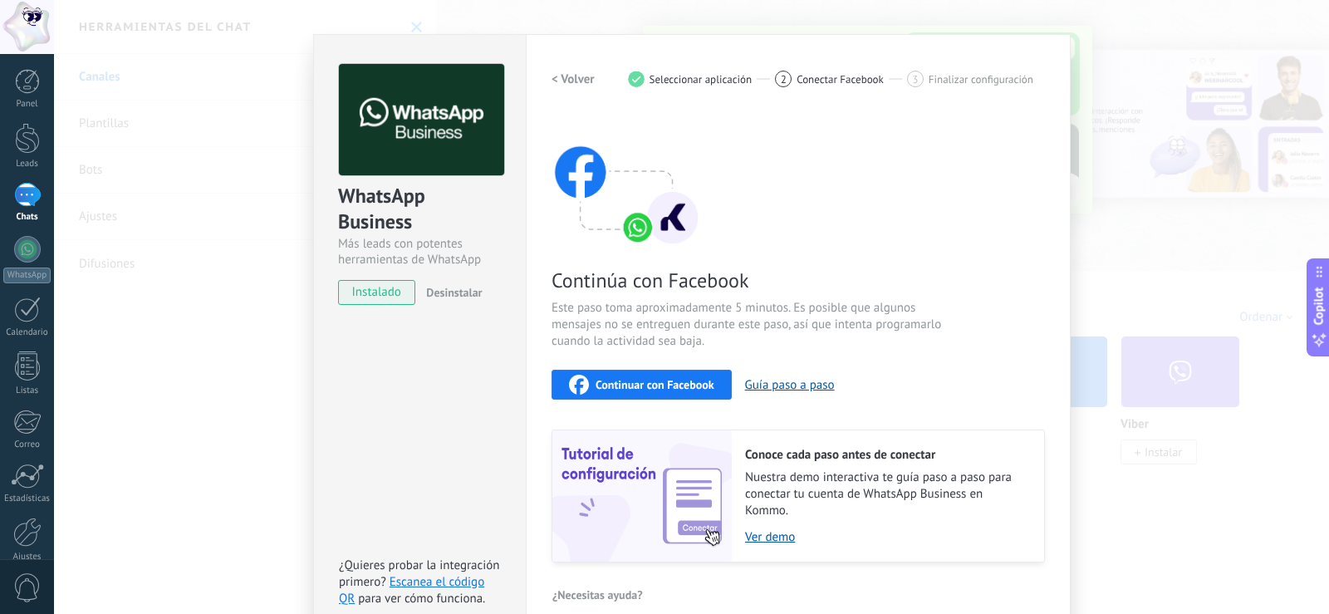
scroll to position [48, 0]
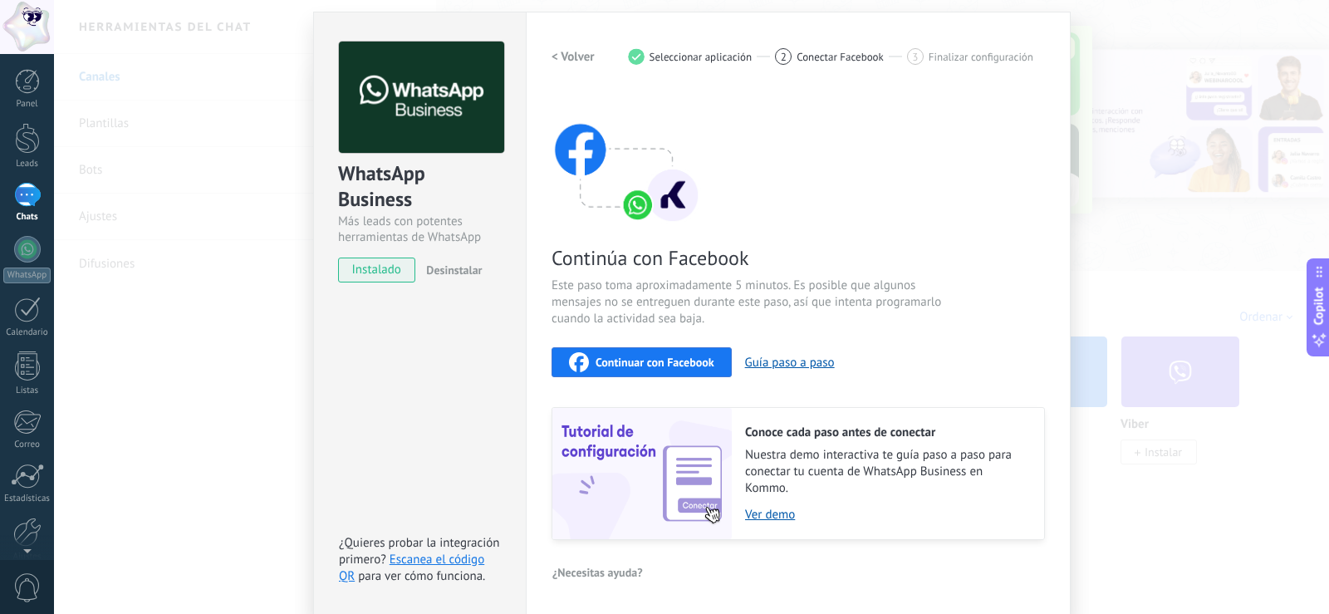
click at [680, 365] on span "Continuar con Facebook" at bounding box center [655, 362] width 119 height 12
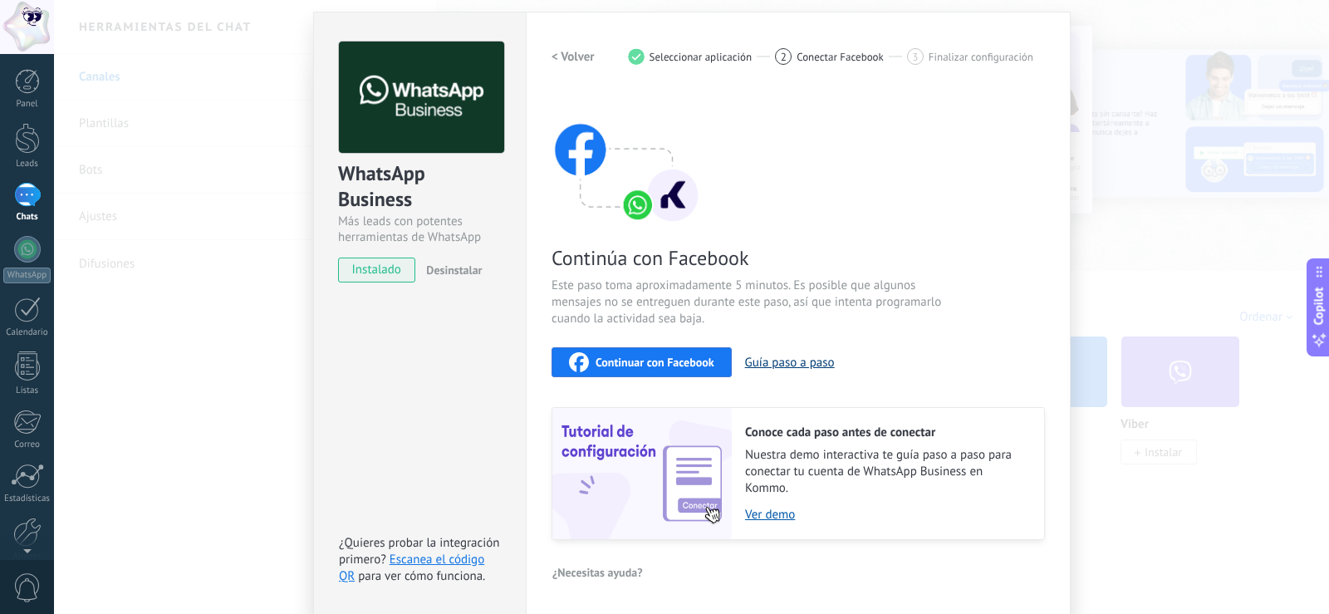
click at [790, 355] on button "Guía paso a paso" at bounding box center [790, 363] width 90 height 16
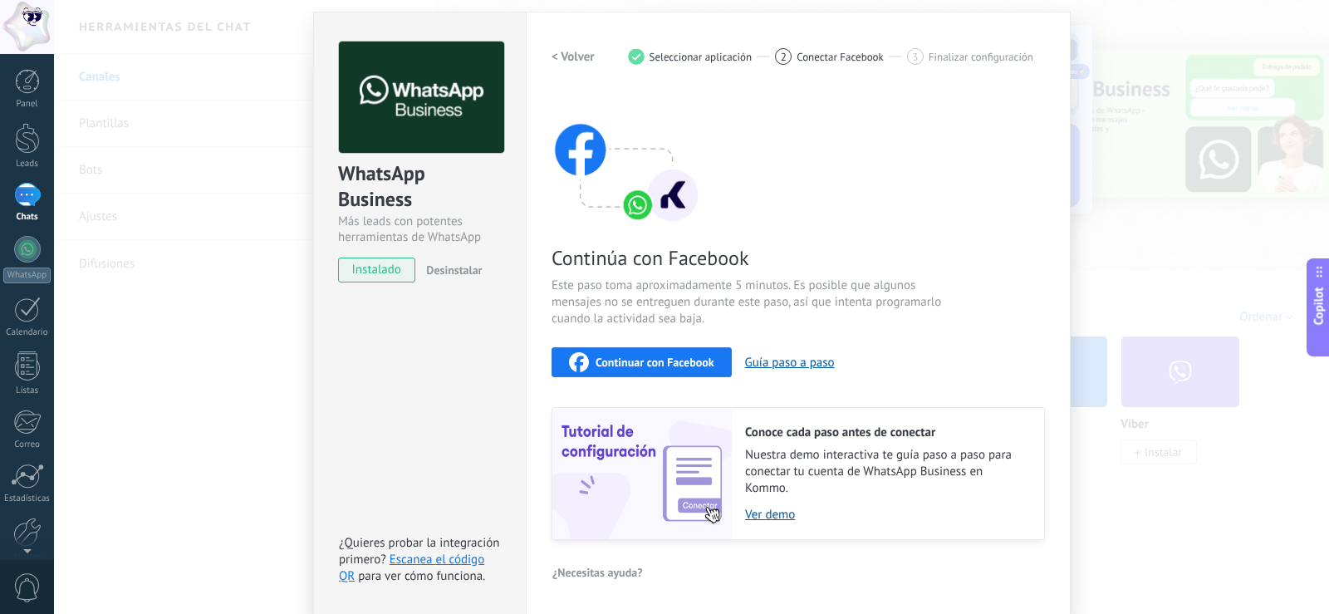
click at [1251, 199] on div "WhatsApp Business Más leads con potentes herramientas de WhatsApp instalado Des…" at bounding box center [691, 307] width 1275 height 614
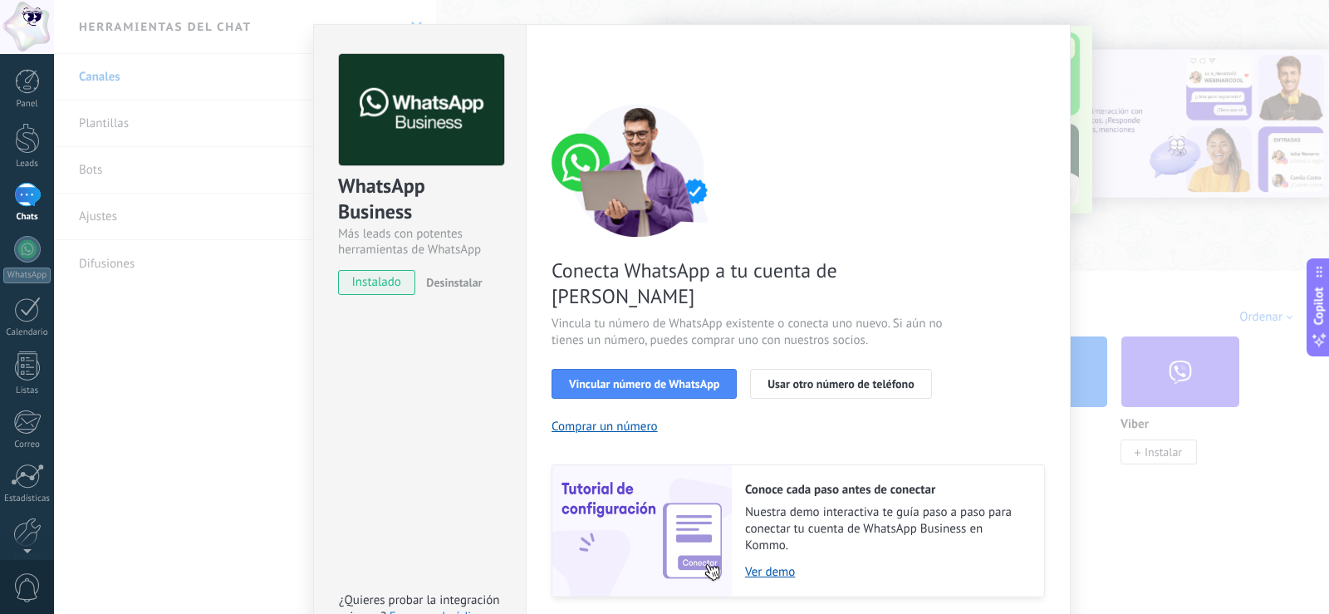
scroll to position [67, 0]
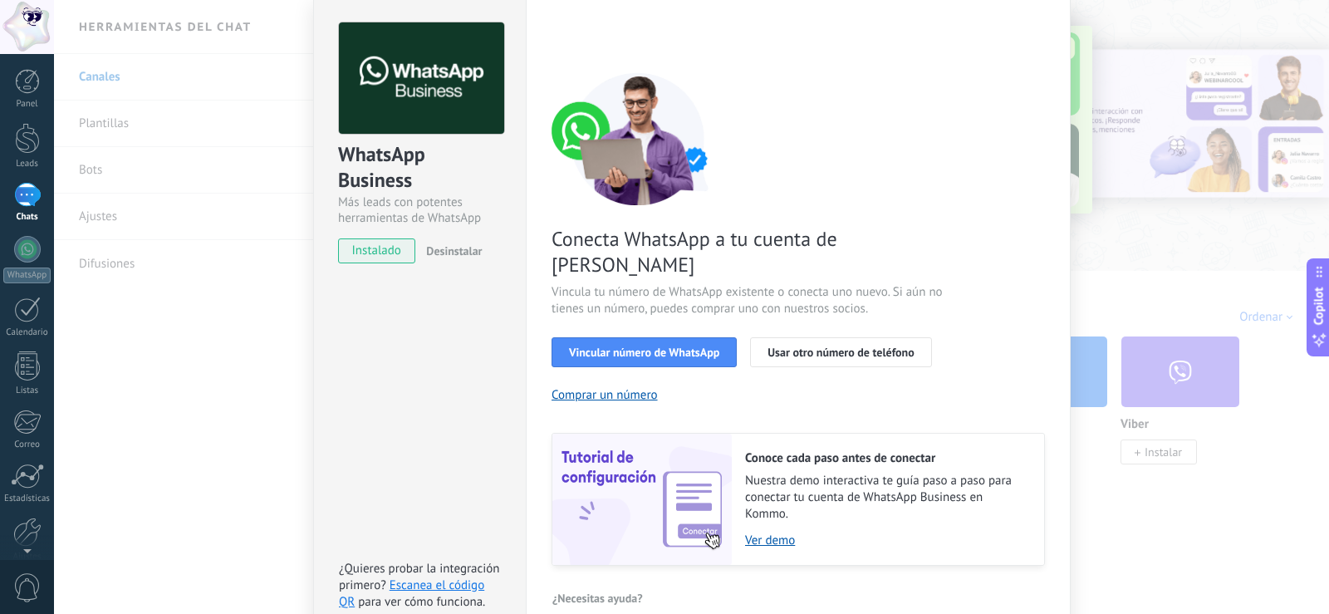
click at [1145, 233] on div "WhatsApp Business Más leads con potentes herramientas de WhatsApp instalado Des…" at bounding box center [691, 307] width 1275 height 614
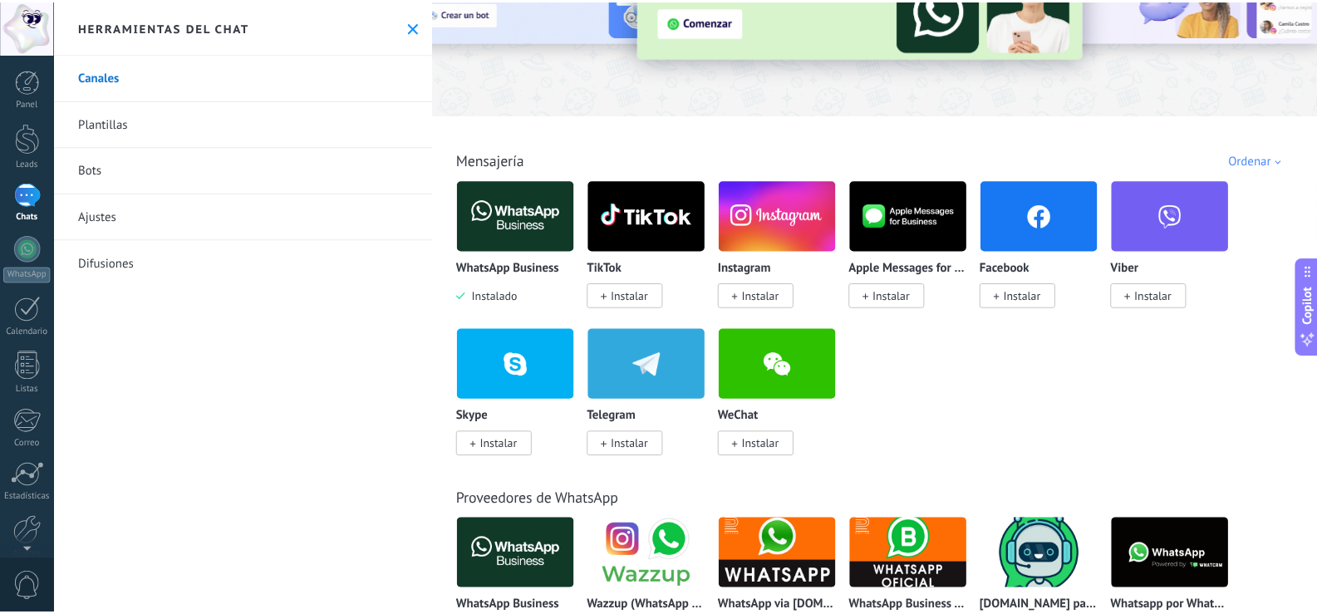
scroll to position [415, 0]
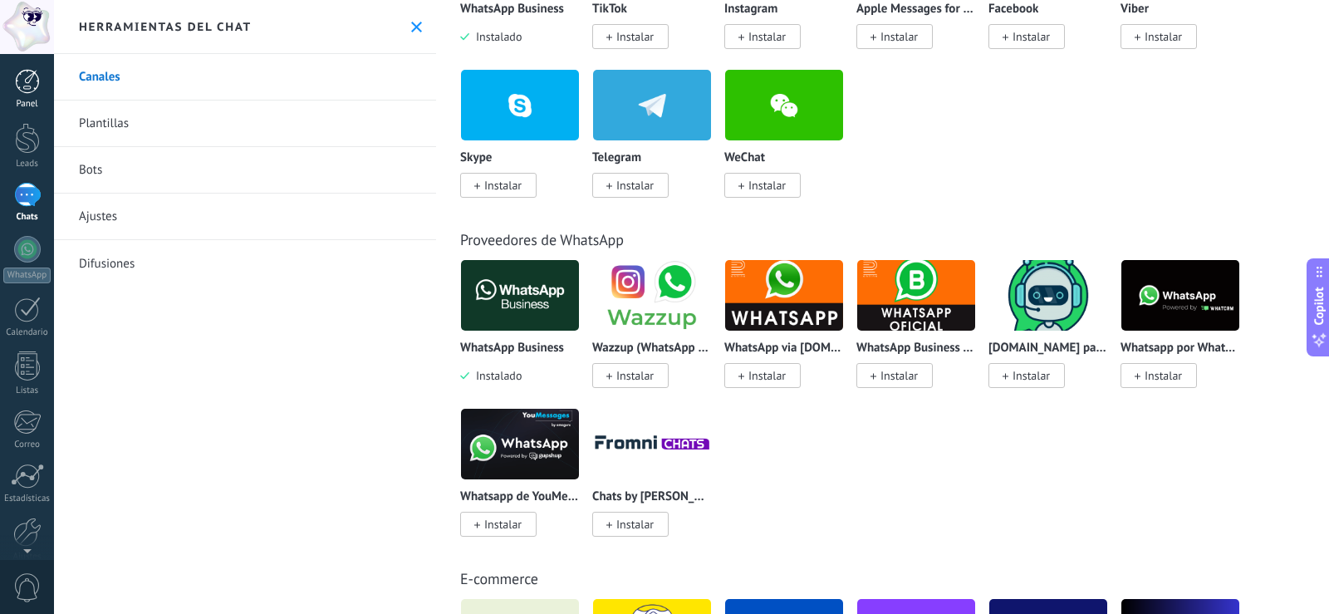
click at [27, 96] on link "Panel" at bounding box center [27, 89] width 54 height 41
